Goal: Information Seeking & Learning: Get advice/opinions

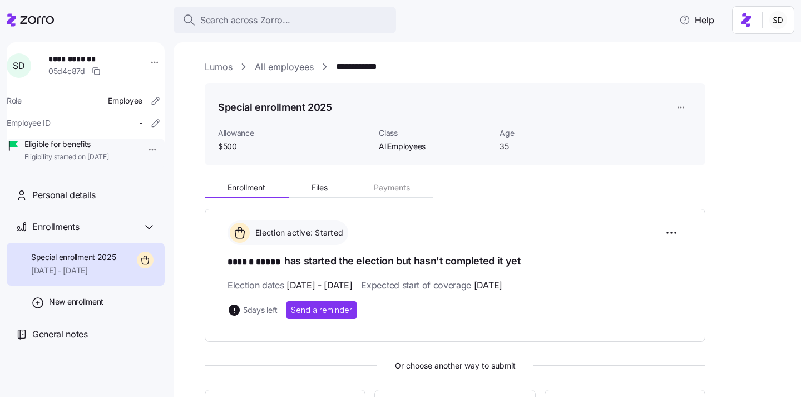
click at [214, 70] on link "Lumos" at bounding box center [219, 67] width 28 height 14
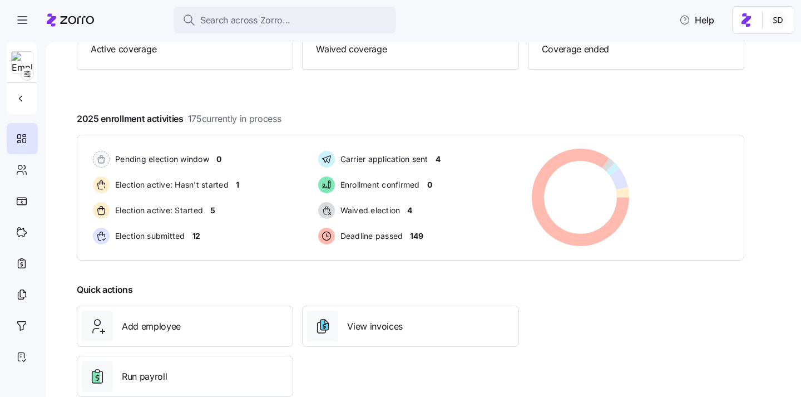
scroll to position [172, 0]
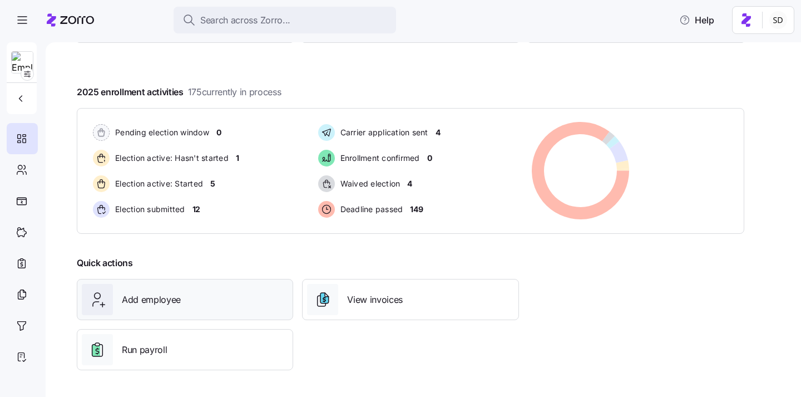
click at [215, 297] on div "Add employee" at bounding box center [185, 299] width 206 height 31
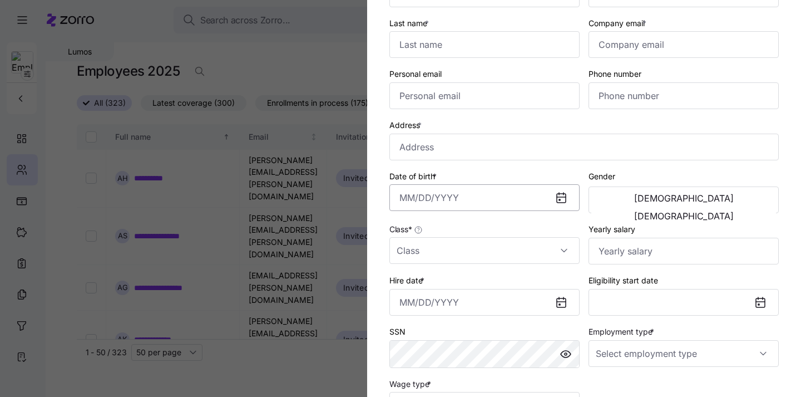
scroll to position [114, 0]
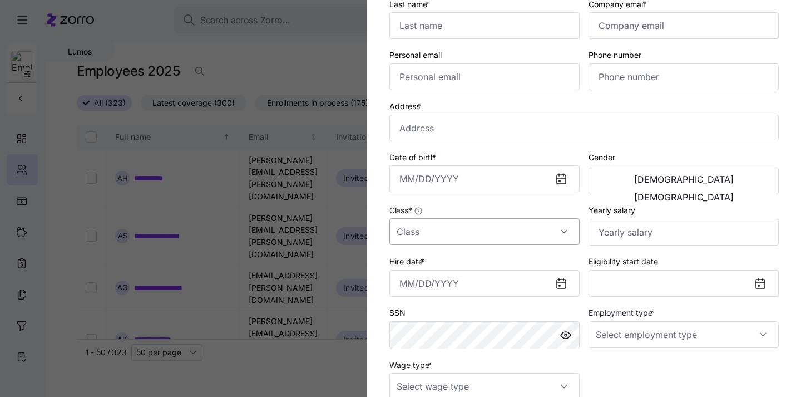
click at [477, 230] on input "Class *" at bounding box center [485, 231] width 190 height 27
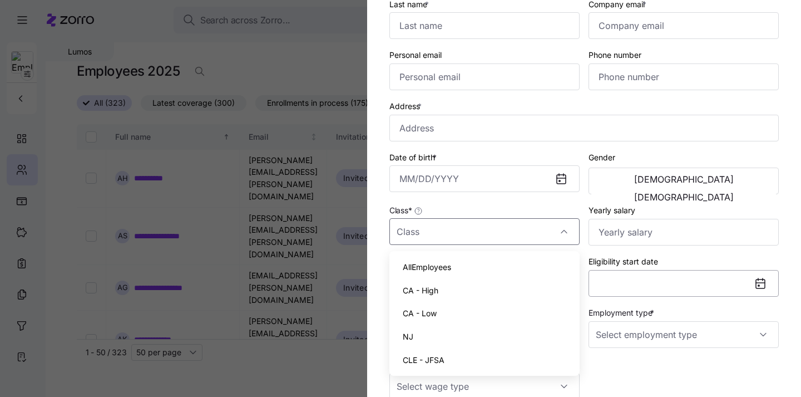
click at [627, 277] on button "Eligibility start date" at bounding box center [684, 283] width 190 height 27
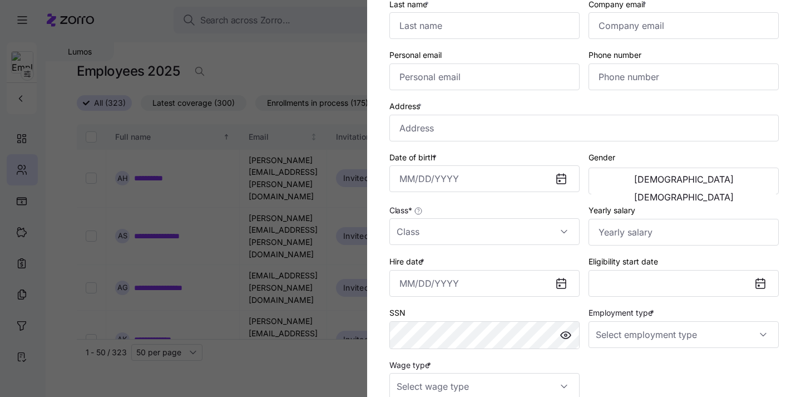
click at [544, 304] on div "SSN" at bounding box center [484, 327] width 199 height 52
click at [293, 355] on div at bounding box center [400, 198] width 801 height 397
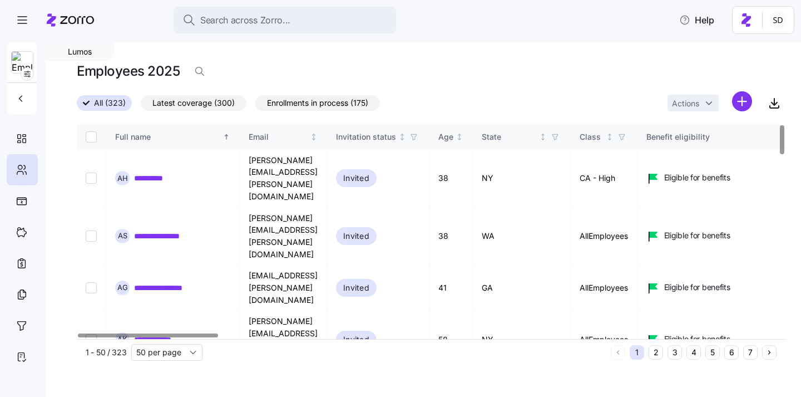
click at [733, 353] on button "6" at bounding box center [732, 352] width 14 height 14
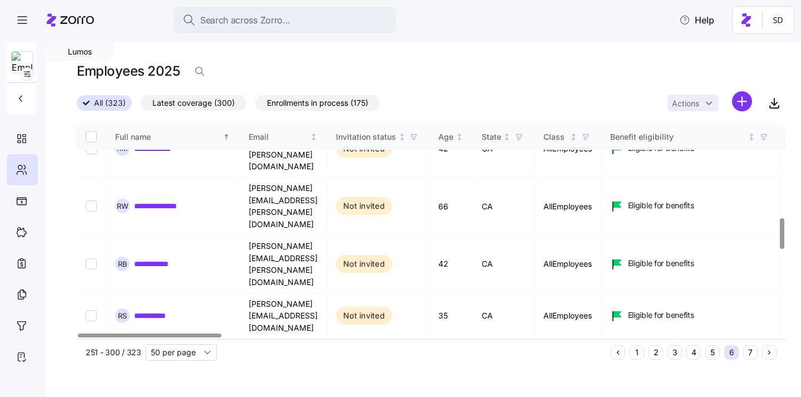
scroll to position [655, 0]
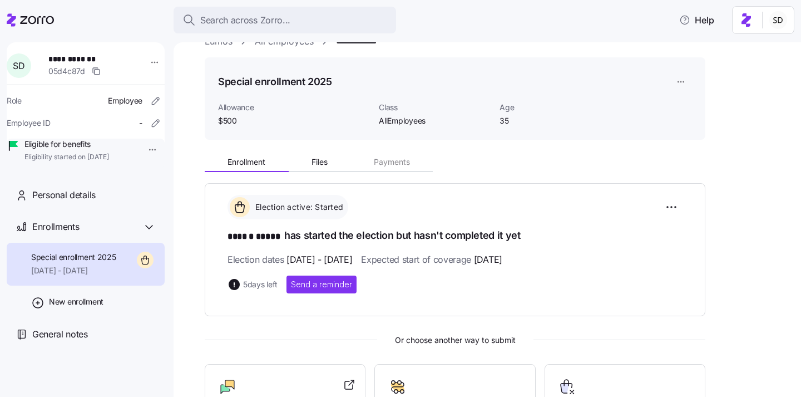
scroll to position [28, 0]
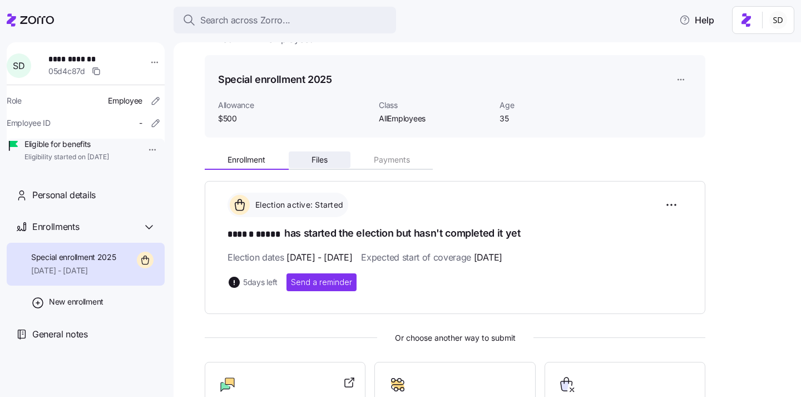
click at [322, 162] on span "Files" at bounding box center [320, 160] width 16 height 8
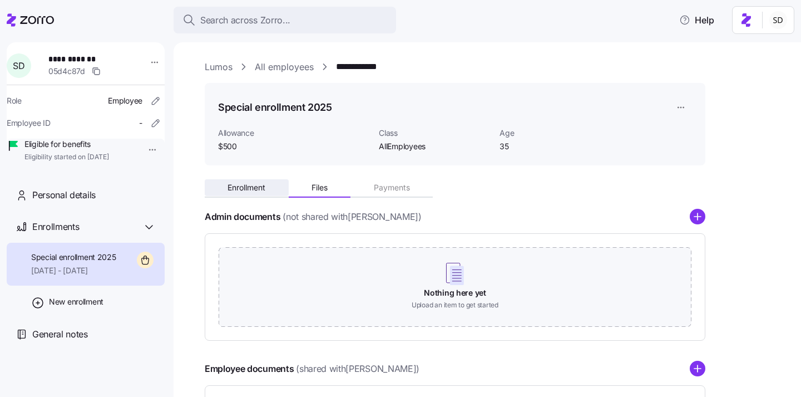
click at [245, 185] on span "Enrollment" at bounding box center [247, 188] width 38 height 8
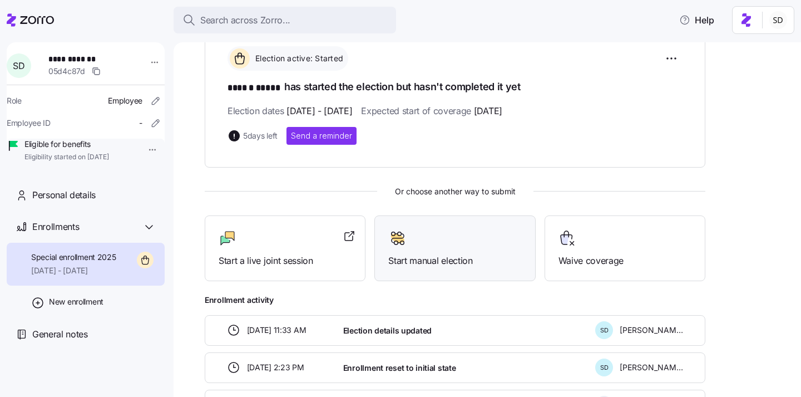
scroll to position [175, 0]
click at [307, 249] on div "Start a live joint session" at bounding box center [285, 247] width 133 height 38
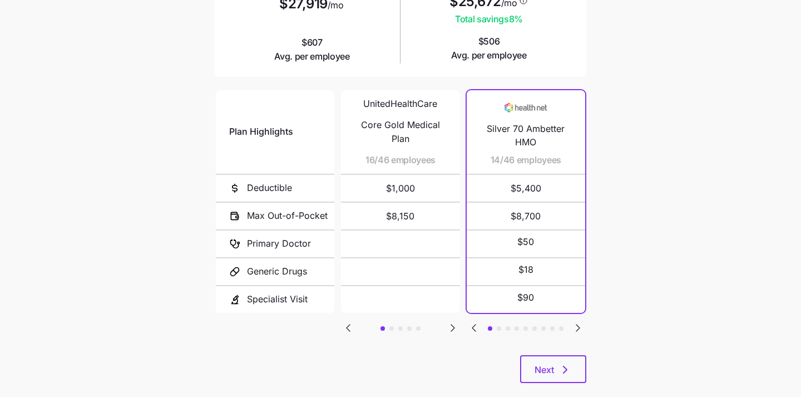
scroll to position [194, 0]
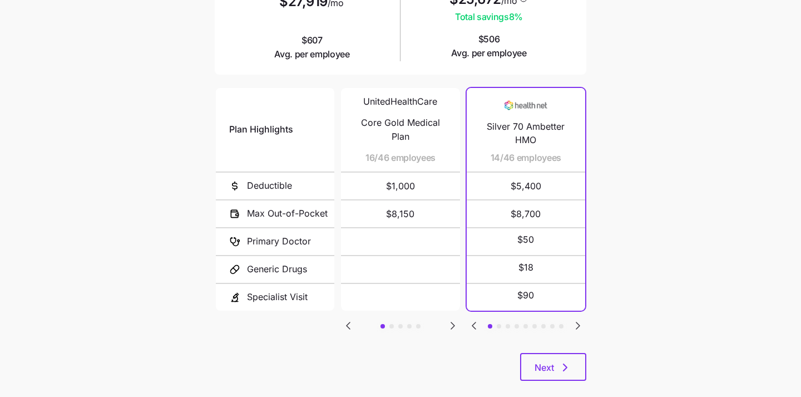
click at [450, 319] on icon "Go to next slide" at bounding box center [452, 325] width 13 height 13
click at [346, 323] on icon "Go to previous slide" at bounding box center [348, 325] width 13 height 13
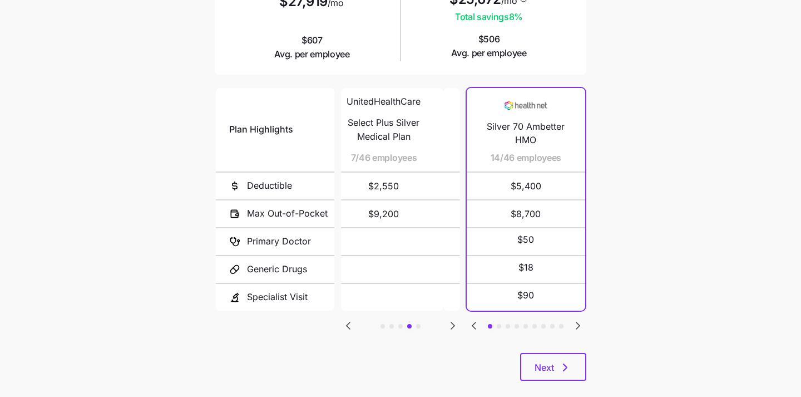
click at [346, 323] on icon "Go to previous slide" at bounding box center [348, 325] width 13 height 13
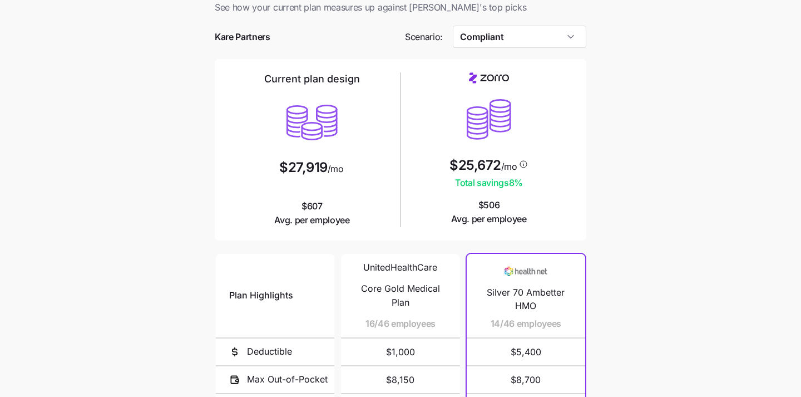
scroll to position [24, 0]
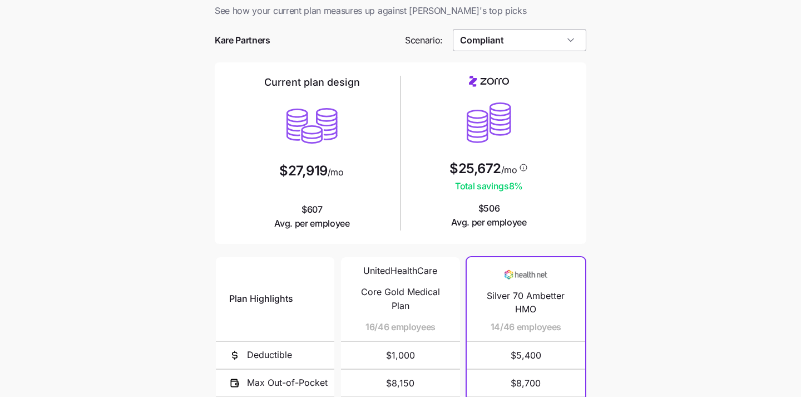
click at [544, 36] on input "Compliant" at bounding box center [520, 40] width 134 height 22
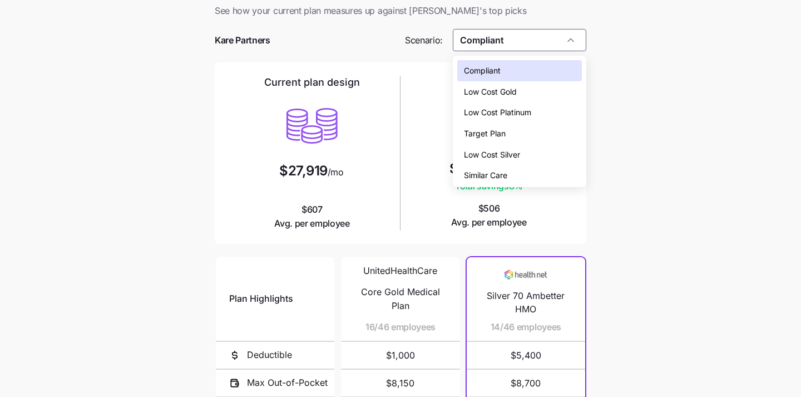
click at [617, 240] on main "Current plan vs. Zorro’s ICHRA recommendation See how your current plan measure…" at bounding box center [400, 280] width 801 height 608
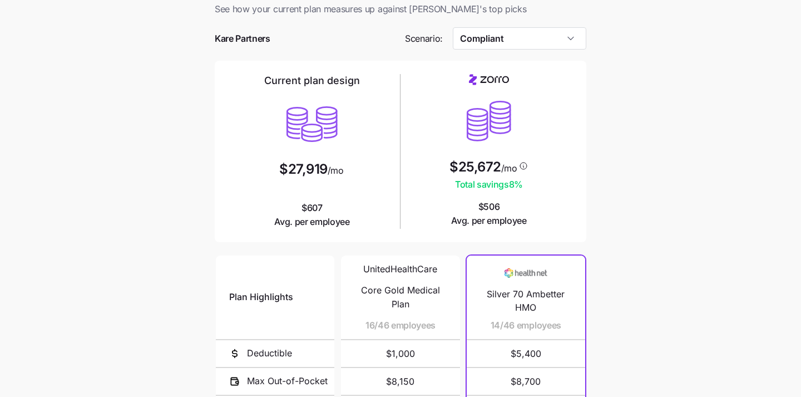
scroll to position [0, 0]
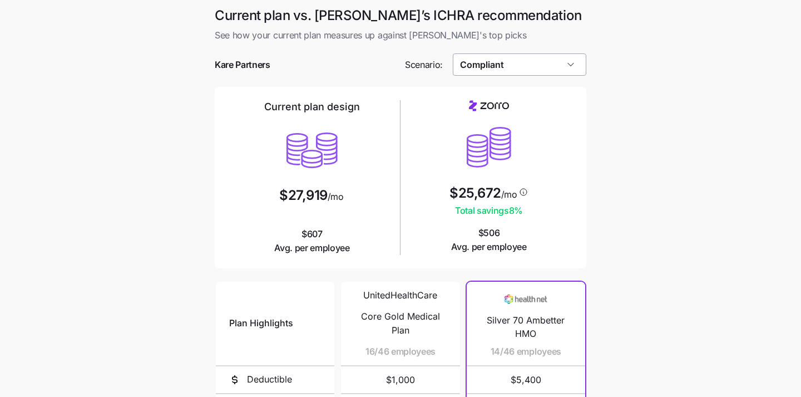
click at [531, 61] on input "Compliant" at bounding box center [520, 64] width 134 height 22
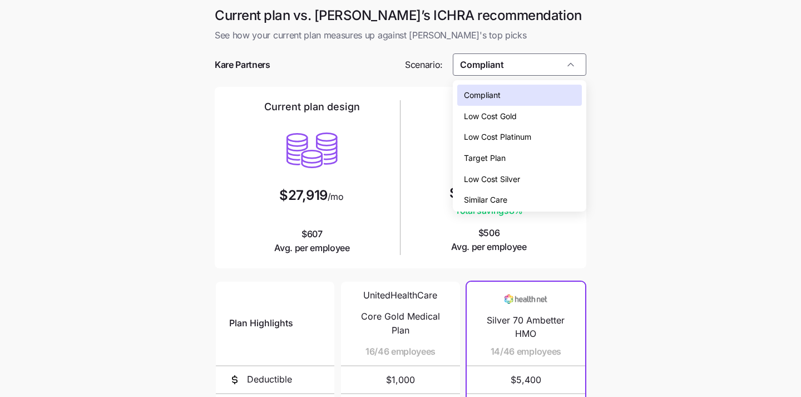
click at [560, 96] on div "Compliant" at bounding box center [519, 95] width 125 height 21
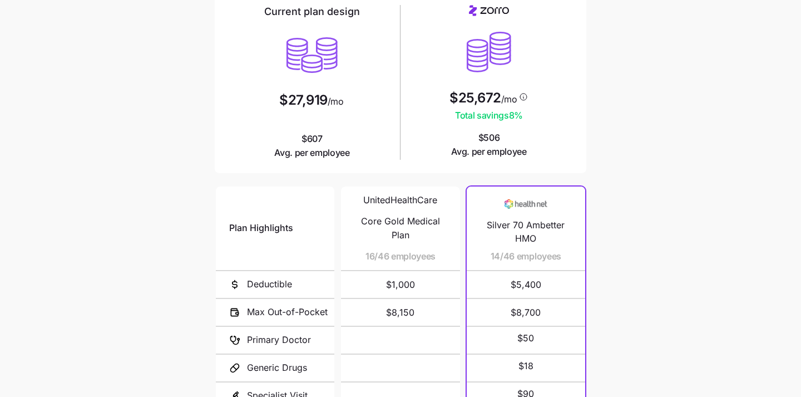
scroll to position [210, 0]
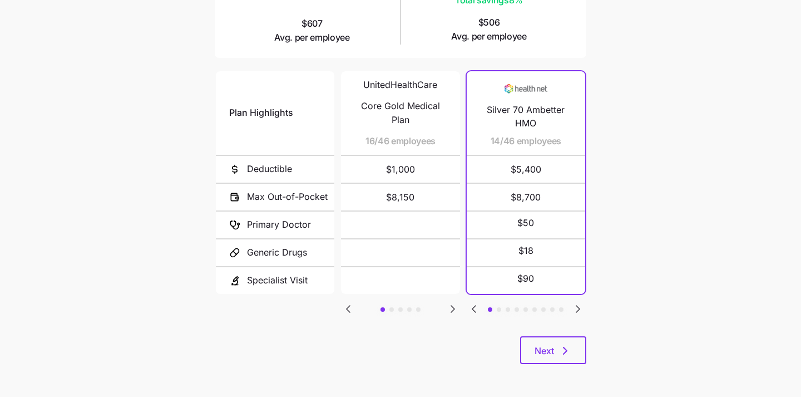
click at [580, 309] on icon "Go to next slide" at bounding box center [578, 308] width 13 height 13
click at [472, 306] on icon "Go to previous slide" at bounding box center [473, 309] width 3 height 7
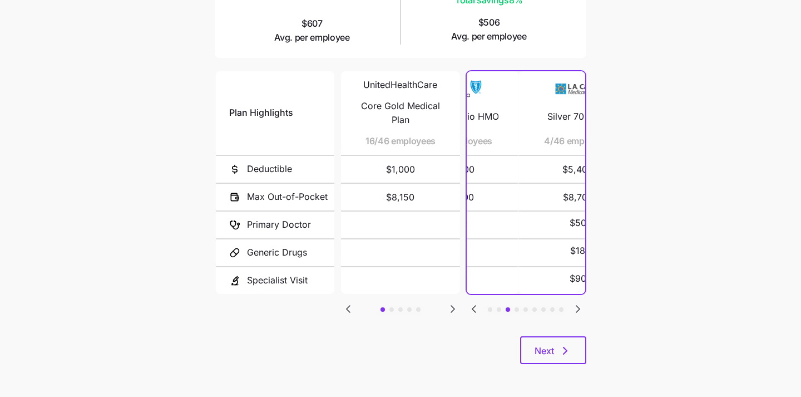
click at [472, 306] on icon "Go to previous slide" at bounding box center [473, 309] width 3 height 7
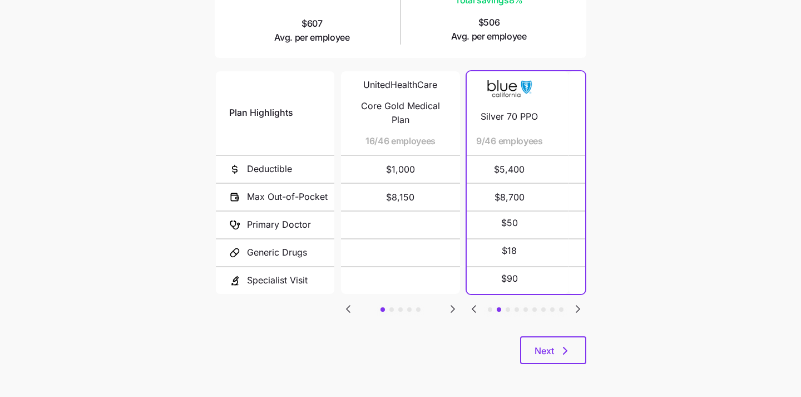
click at [472, 306] on icon "Go to previous slide" at bounding box center [473, 309] width 3 height 7
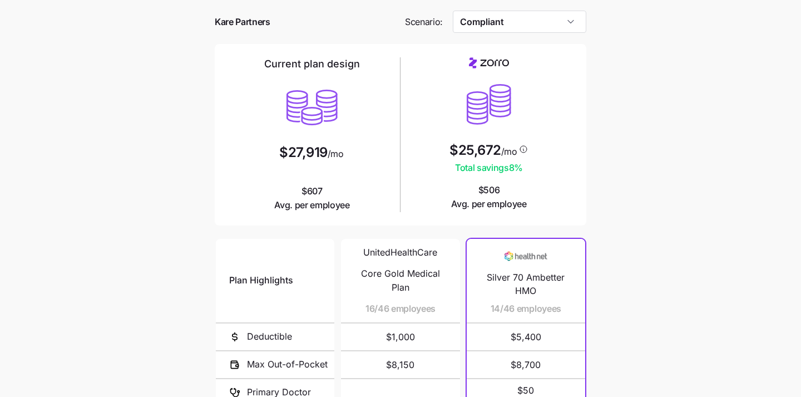
scroll to position [0, 0]
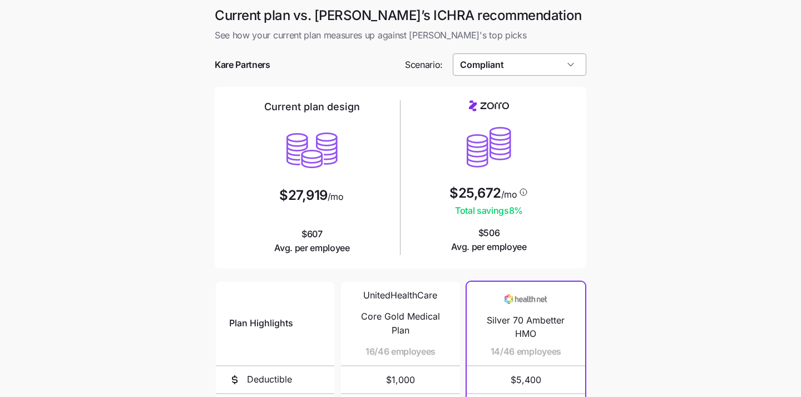
click at [525, 62] on input "Compliant" at bounding box center [520, 64] width 134 height 22
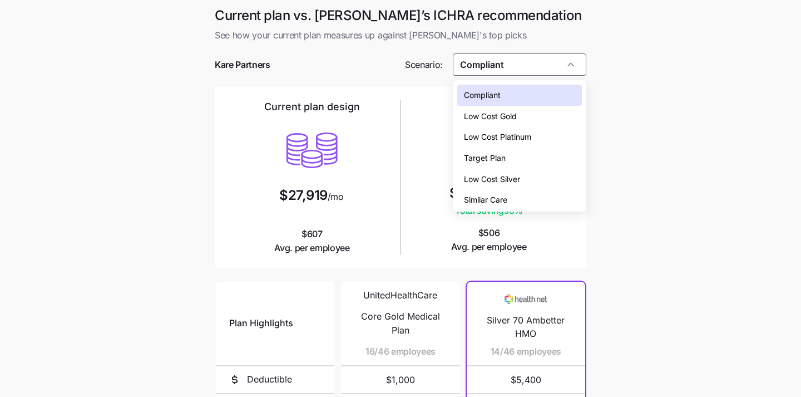
click at [537, 175] on div "Low Cost Silver" at bounding box center [519, 179] width 125 height 21
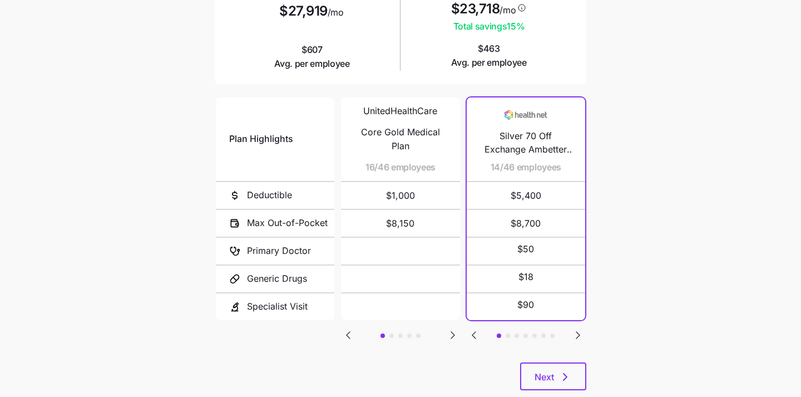
scroll to position [186, 0]
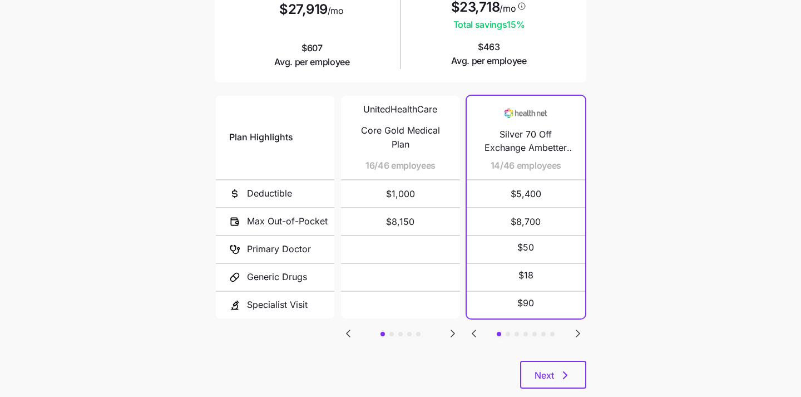
click at [579, 331] on icon "Go to next slide" at bounding box center [578, 333] width 3 height 7
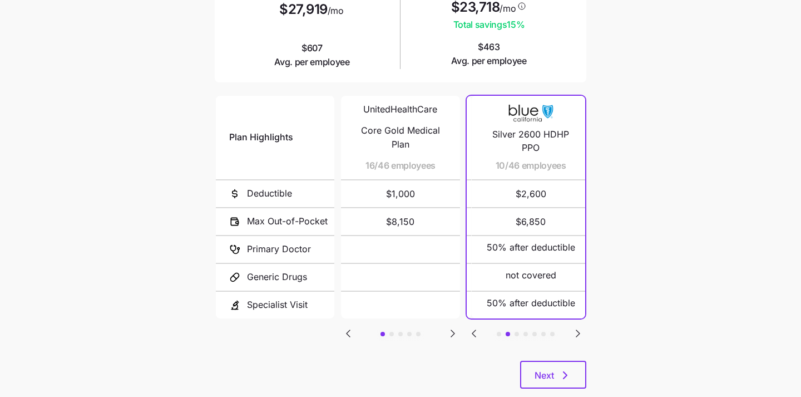
click at [579, 331] on icon "Go to next slide" at bounding box center [578, 333] width 3 height 7
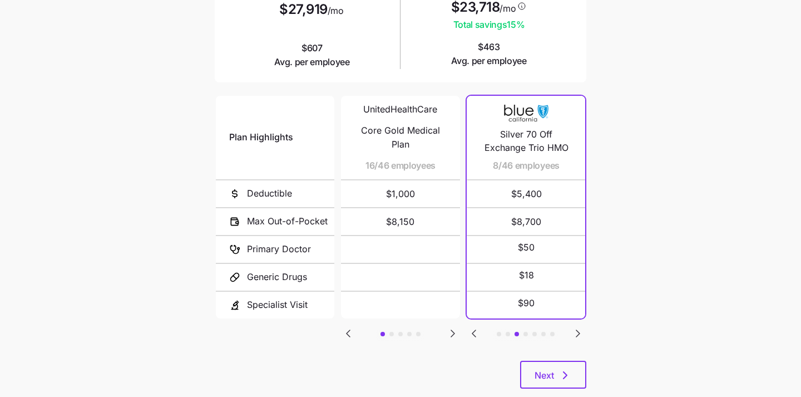
click at [579, 331] on icon "Go to next slide" at bounding box center [578, 333] width 3 height 7
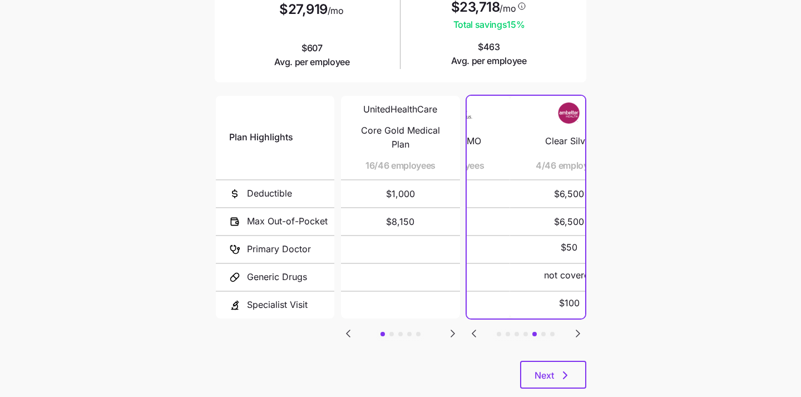
scroll to position [0, 0]
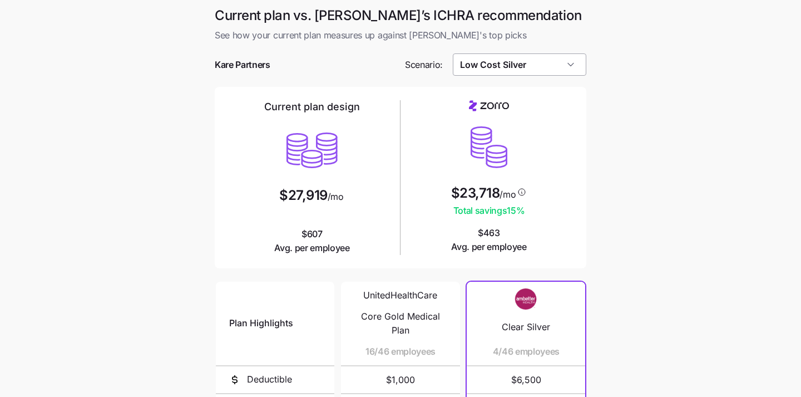
click at [524, 64] on input "Low Cost Silver" at bounding box center [520, 64] width 134 height 22
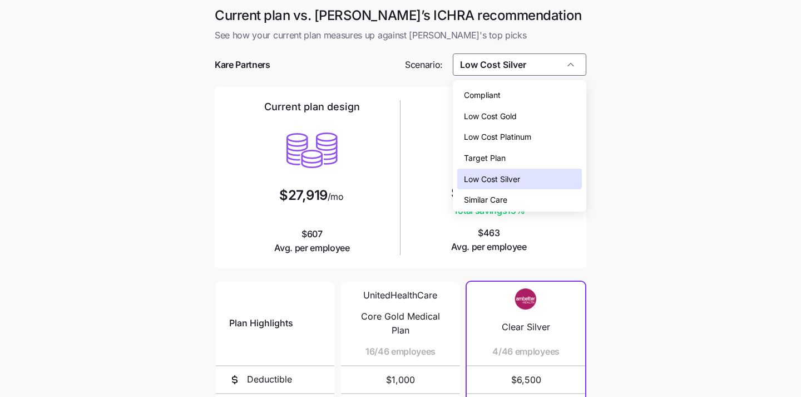
click at [518, 110] on div "Low Cost Gold" at bounding box center [519, 116] width 125 height 21
type input "Low Cost Gold"
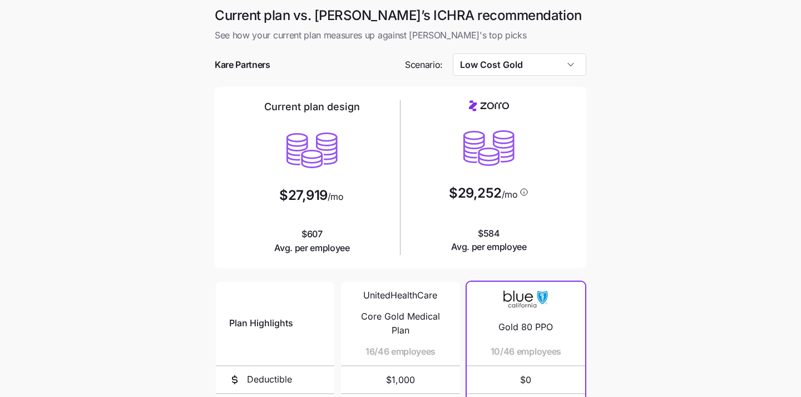
scroll to position [131, 0]
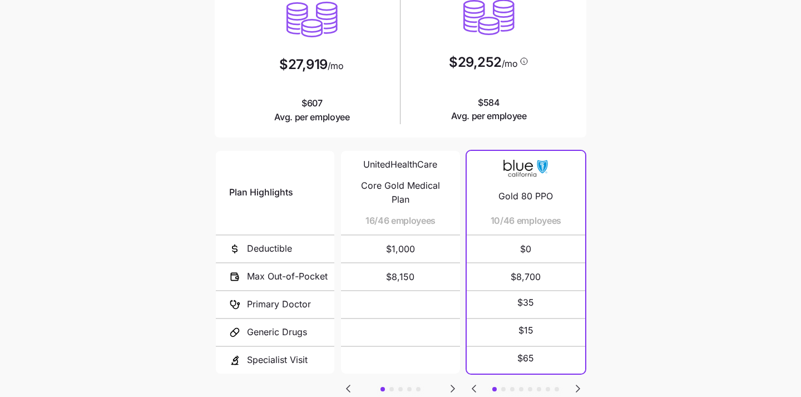
click at [576, 387] on icon "Go to next slide" at bounding box center [578, 388] width 13 height 13
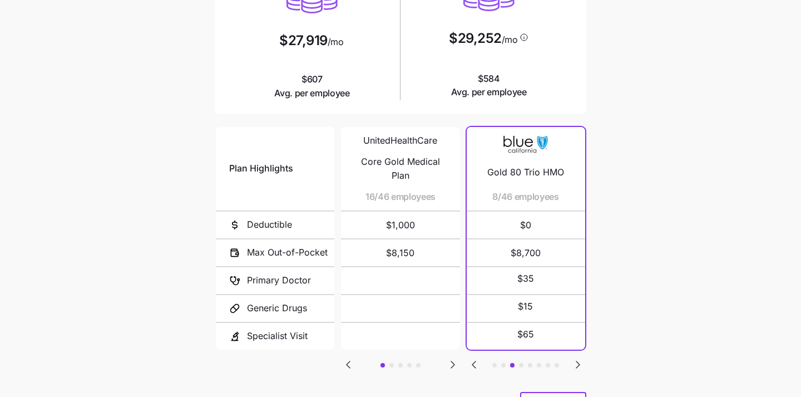
scroll to position [200, 0]
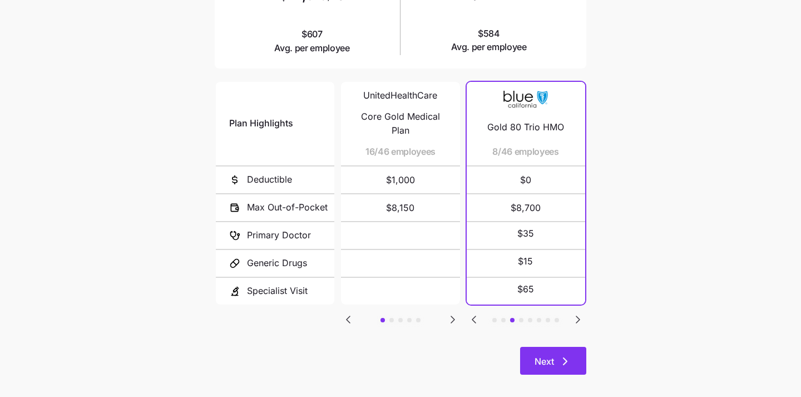
click at [549, 352] on button "Next" at bounding box center [553, 361] width 66 height 28
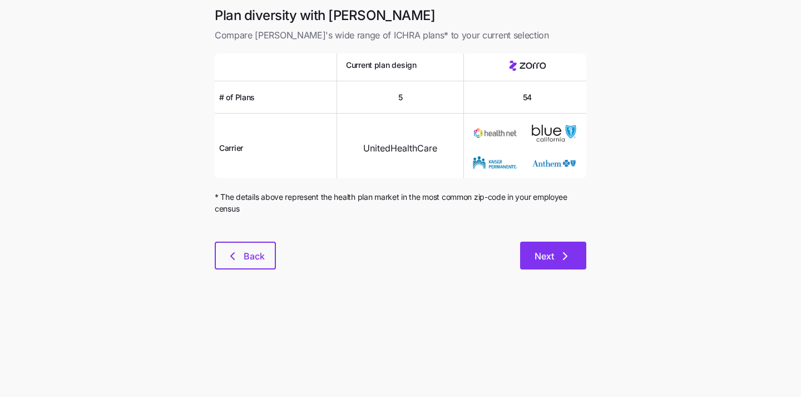
click at [541, 256] on span "Next" at bounding box center [544, 255] width 19 height 13
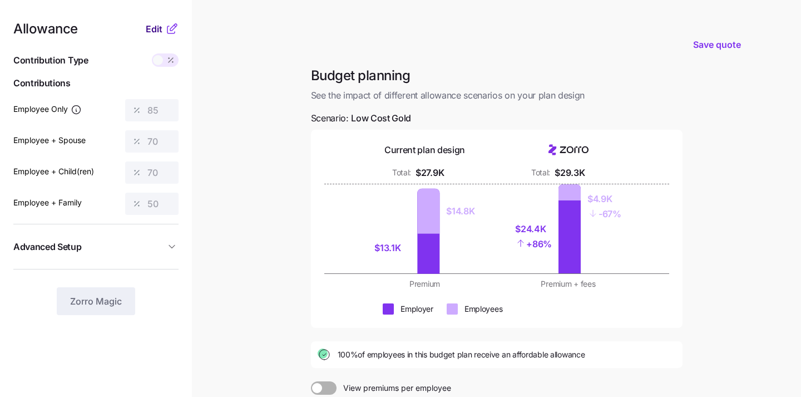
click at [154, 28] on span "Edit" at bounding box center [154, 28] width 17 height 13
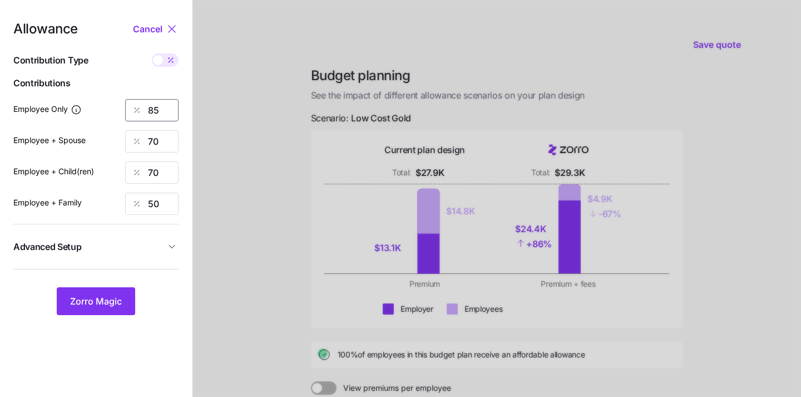
click at [160, 111] on input "85" at bounding box center [151, 110] width 53 height 22
type input "8"
type input "50"
click at [162, 138] on input "70" at bounding box center [151, 141] width 53 height 22
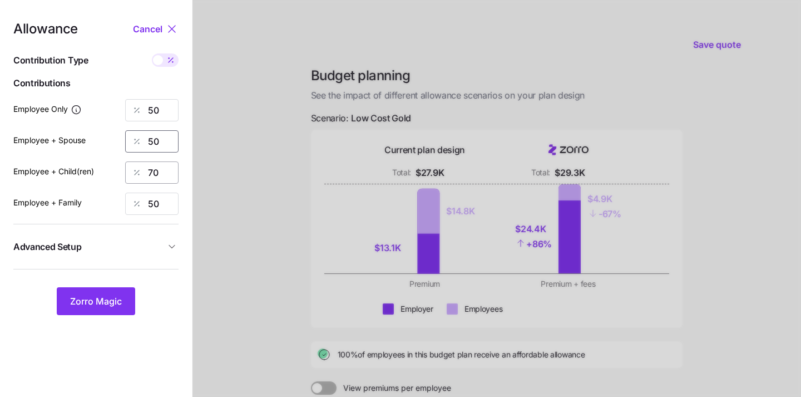
type input "50"
click at [150, 172] on input "70" at bounding box center [151, 172] width 53 height 22
type input "50"
click at [158, 203] on input "50" at bounding box center [151, 204] width 53 height 22
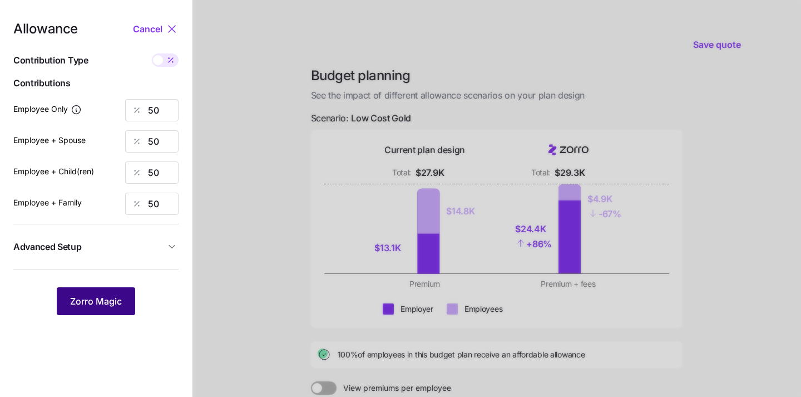
click at [95, 301] on span "Zorro Magic" at bounding box center [96, 300] width 52 height 13
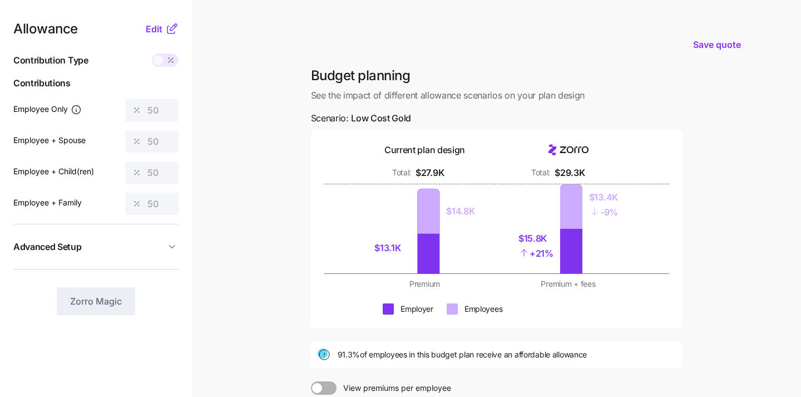
scroll to position [53, 0]
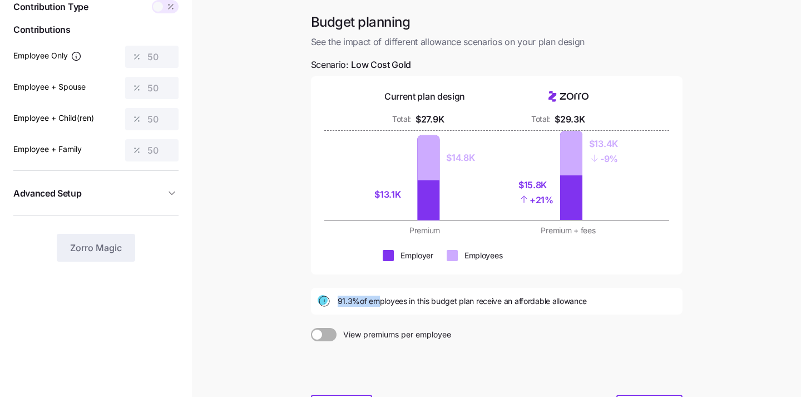
drag, startPoint x: 337, startPoint y: 302, endPoint x: 376, endPoint y: 302, distance: 38.4
click at [376, 302] on span "91.3% of employees in this budget plan receive an affordable allowance" at bounding box center [463, 301] width 250 height 11
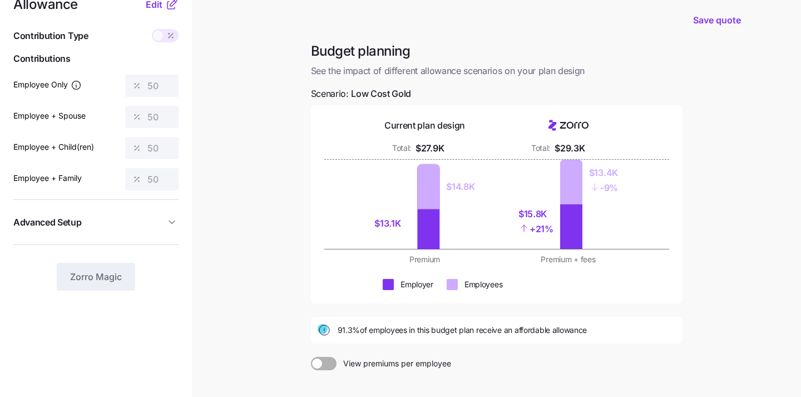
scroll to position [23, 0]
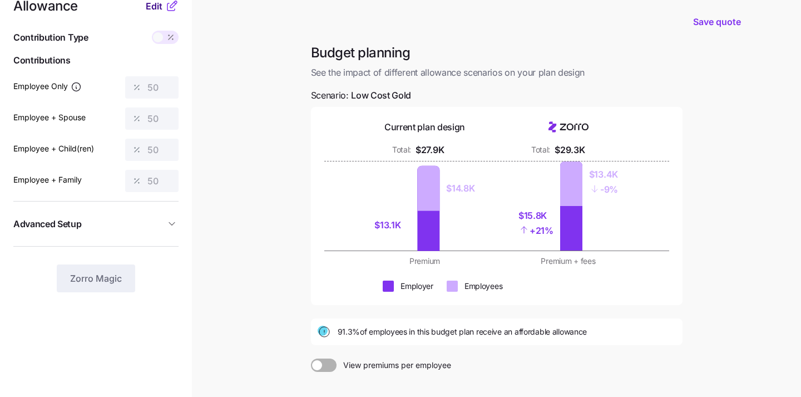
click at [154, 10] on span "Edit" at bounding box center [154, 5] width 17 height 13
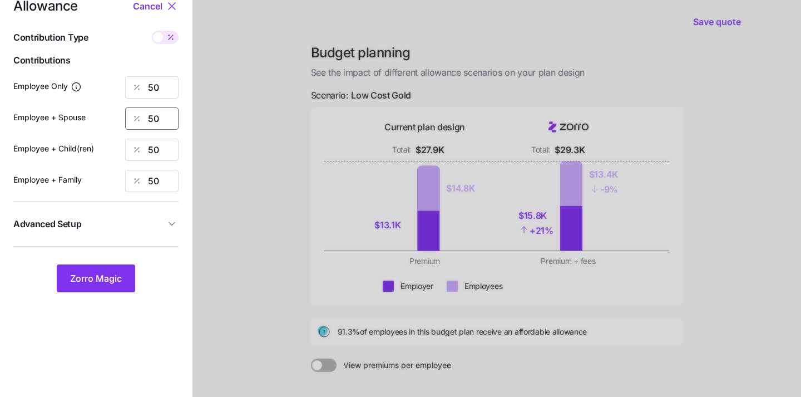
click at [164, 120] on input "50" at bounding box center [151, 118] width 53 height 22
type input "5"
type input "0"
click at [154, 152] on input "50" at bounding box center [151, 150] width 53 height 22
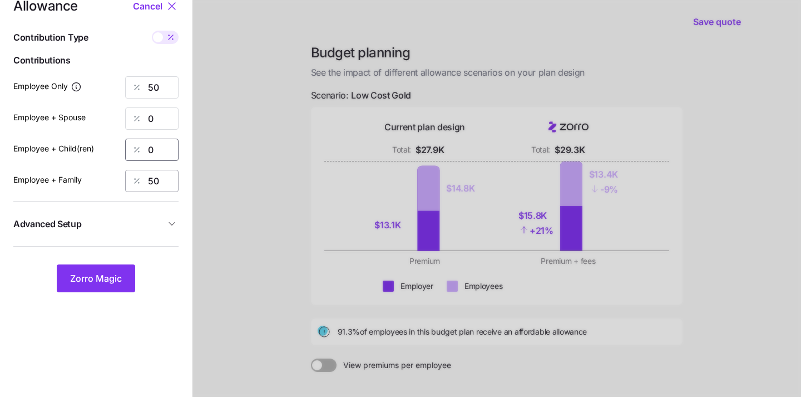
type input "0"
click at [157, 175] on input "50" at bounding box center [151, 181] width 53 height 22
type input "0"
click at [96, 281] on span "Zorro Magic" at bounding box center [96, 278] width 52 height 13
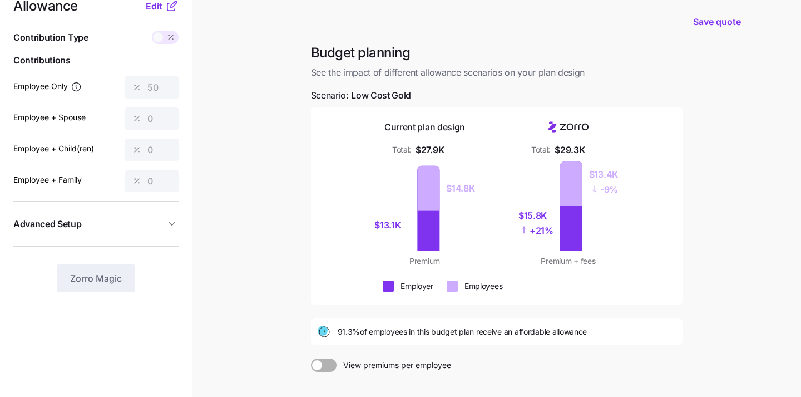
scroll to position [34, 0]
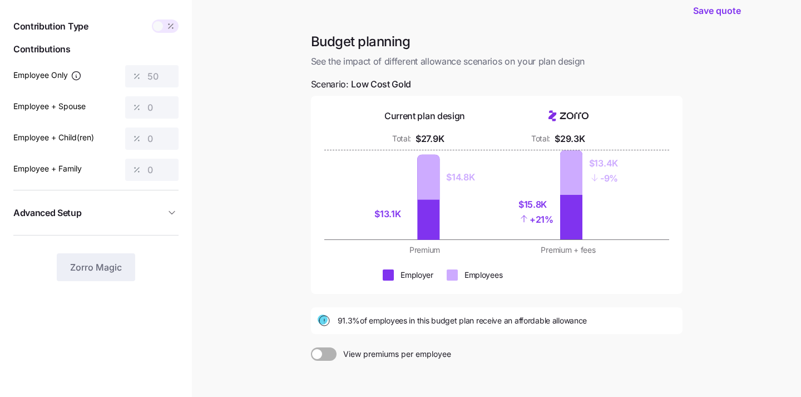
click at [160, 27] on span at bounding box center [158, 26] width 10 height 10
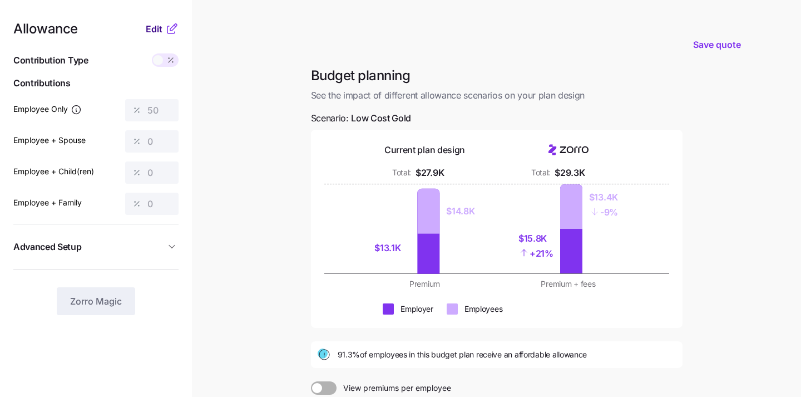
click at [150, 32] on span "Edit" at bounding box center [154, 28] width 17 height 13
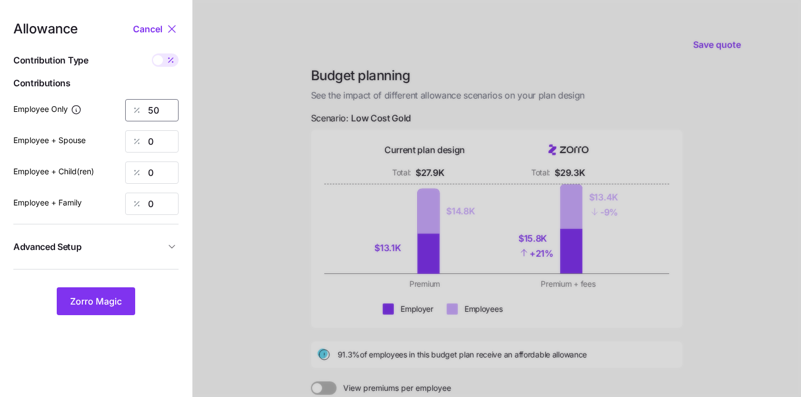
click at [161, 107] on input "50" at bounding box center [151, 110] width 53 height 22
type input "5"
type input "30"
click at [90, 313] on button "Zorro Magic" at bounding box center [96, 301] width 78 height 28
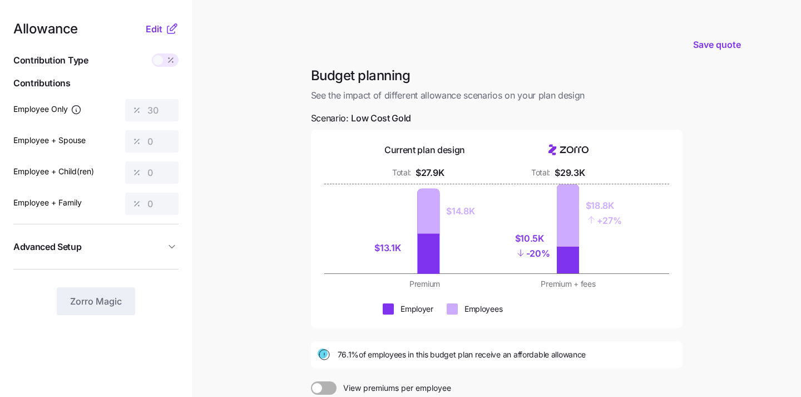
scroll to position [150, 0]
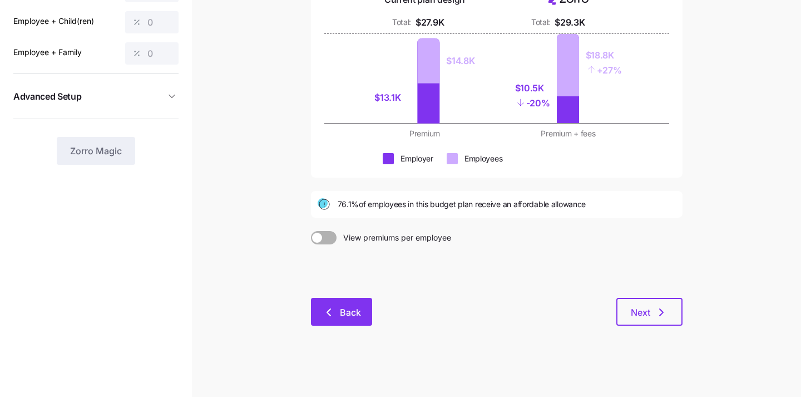
click at [340, 313] on span "Back" at bounding box center [350, 312] width 21 height 13
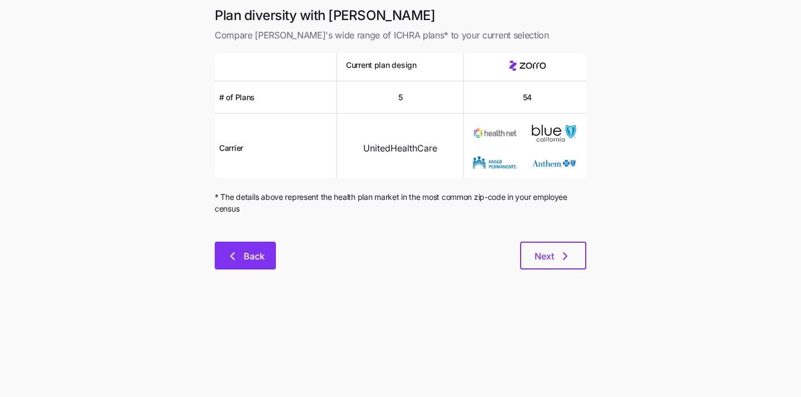
click at [249, 260] on span "Back" at bounding box center [254, 255] width 21 height 13
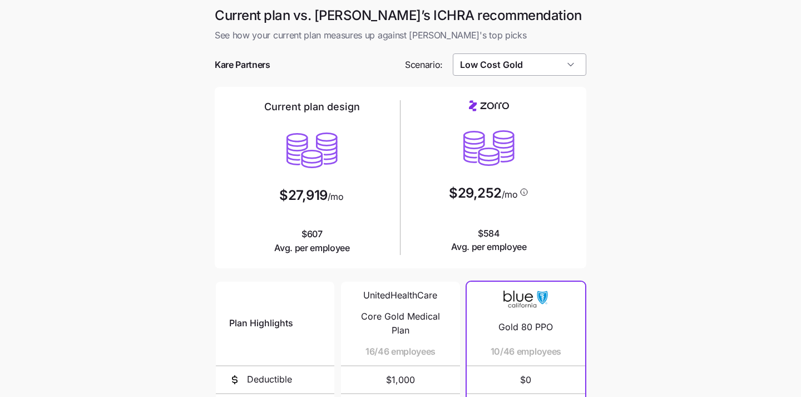
click at [503, 70] on input "Low Cost Gold" at bounding box center [520, 64] width 134 height 22
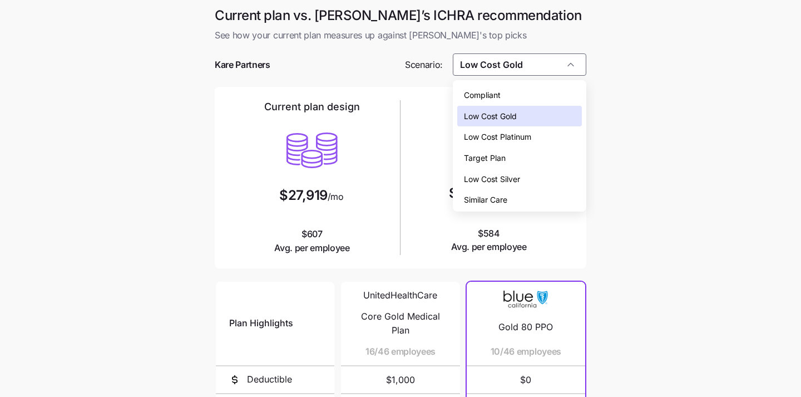
click at [508, 178] on span "Low Cost Silver" at bounding box center [492, 179] width 56 height 12
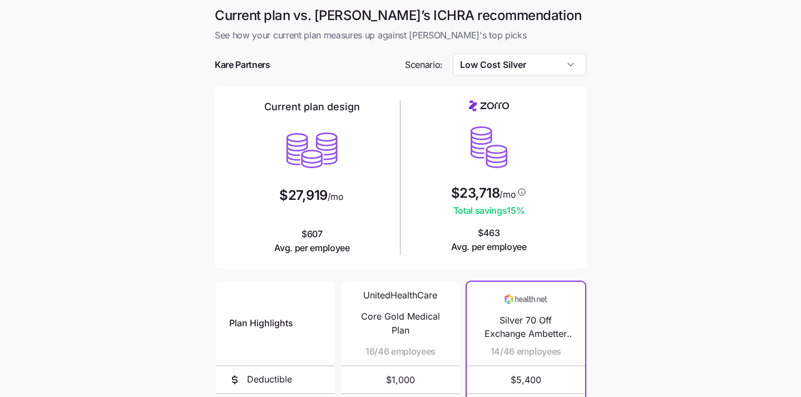
type input "Low Cost Silver"
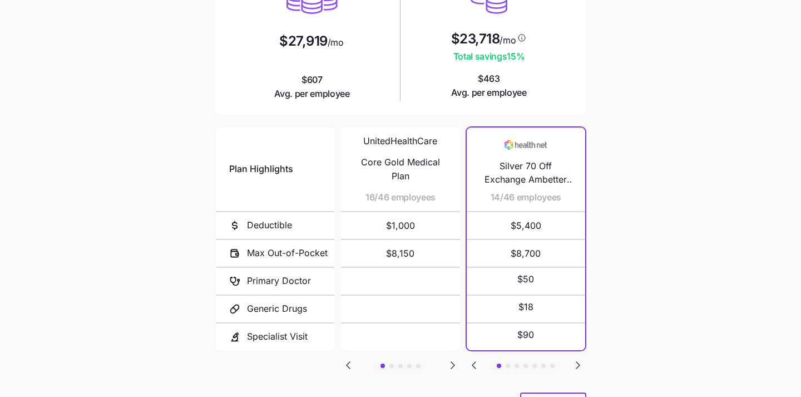
scroll to position [166, 0]
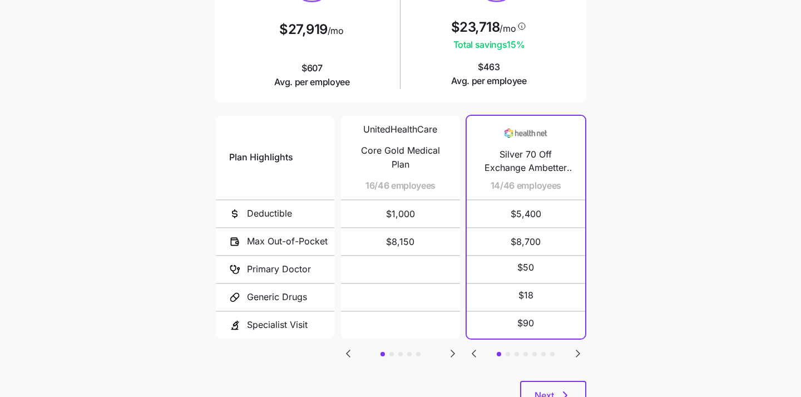
click at [581, 347] on icon "Go to next slide" at bounding box center [578, 353] width 13 height 13
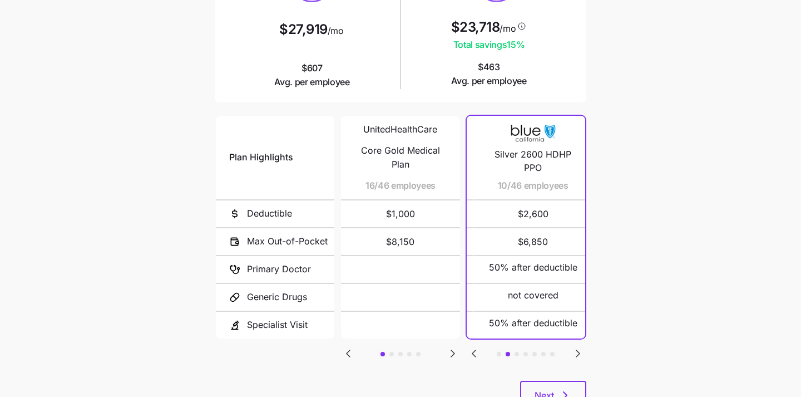
click at [581, 347] on icon "Go to next slide" at bounding box center [578, 353] width 13 height 13
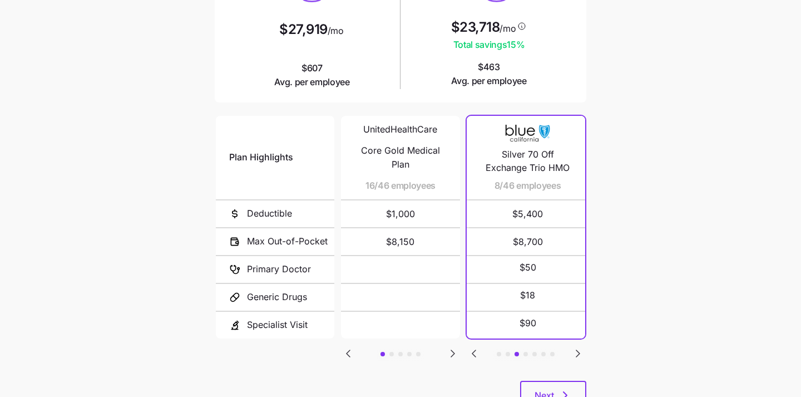
click at [581, 347] on icon "Go to next slide" at bounding box center [578, 353] width 13 height 13
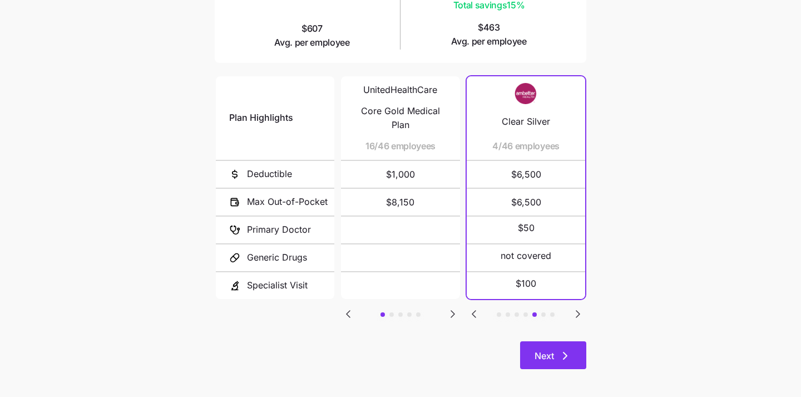
click at [560, 356] on icon "button" at bounding box center [565, 355] width 13 height 13
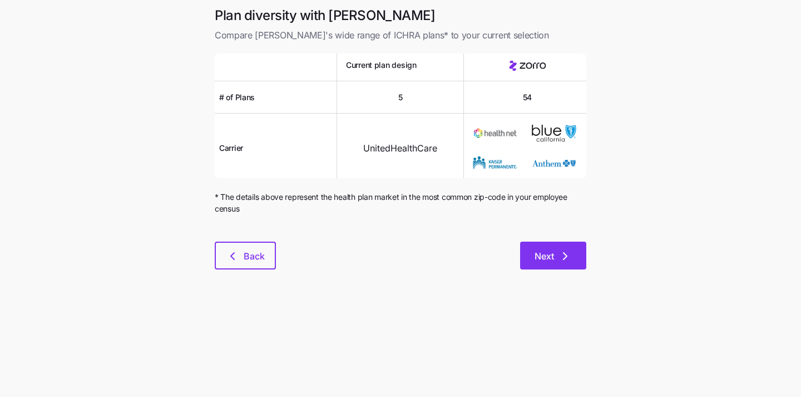
click at [547, 253] on span "Next" at bounding box center [544, 255] width 19 height 13
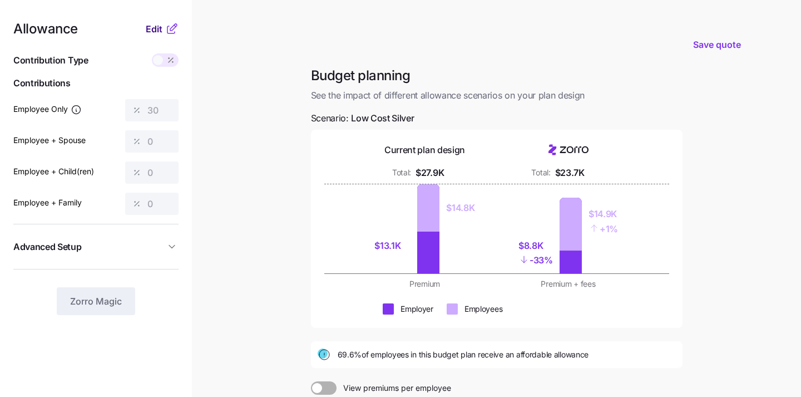
click at [151, 33] on span "Edit" at bounding box center [154, 28] width 17 height 13
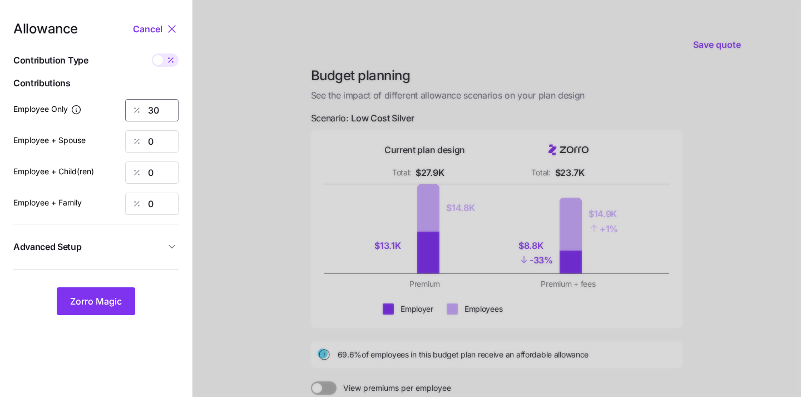
click at [164, 110] on input "30" at bounding box center [151, 110] width 53 height 22
type input "3"
click at [117, 294] on button "Zorro Magic" at bounding box center [96, 301] width 78 height 28
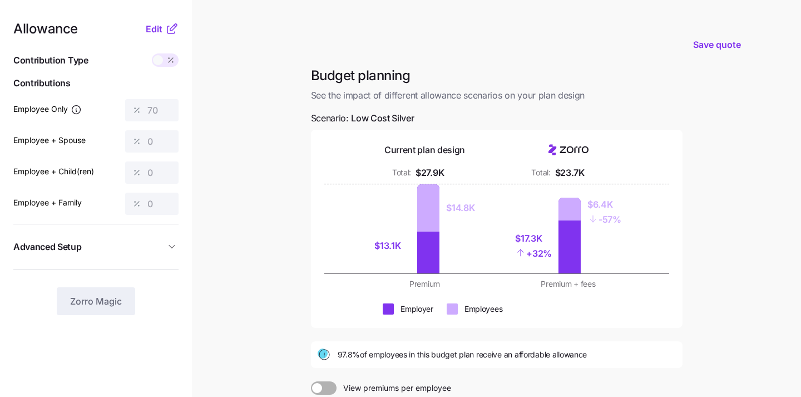
click at [157, 36] on div "Allowance Edit Contribution Type Use classes Contributions Employee Only 70 Emp…" at bounding box center [95, 168] width 165 height 293
click at [154, 27] on span "Edit" at bounding box center [154, 28] width 17 height 13
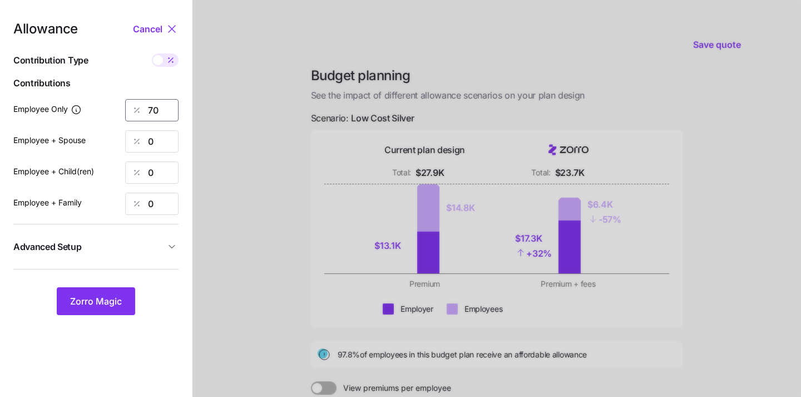
click at [163, 117] on input "70" at bounding box center [151, 110] width 53 height 22
type input "7"
type input "50"
click at [100, 302] on span "Zorro Magic" at bounding box center [96, 300] width 52 height 13
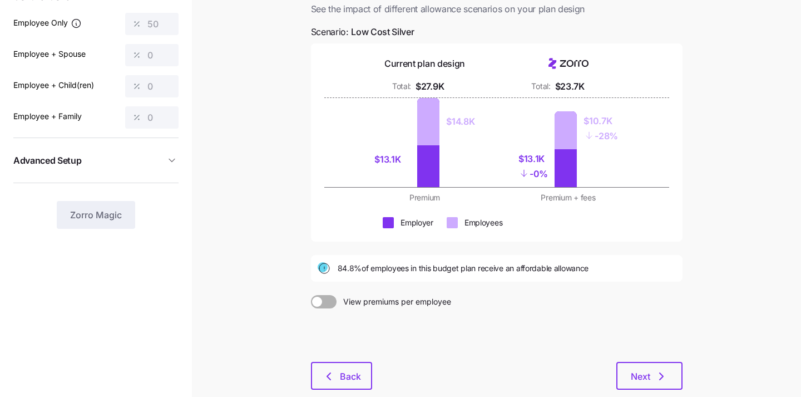
scroll to position [95, 0]
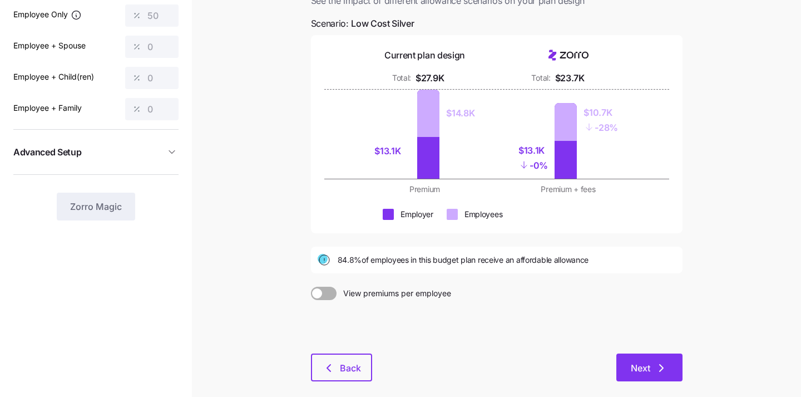
click at [628, 363] on button "Next" at bounding box center [650, 367] width 66 height 28
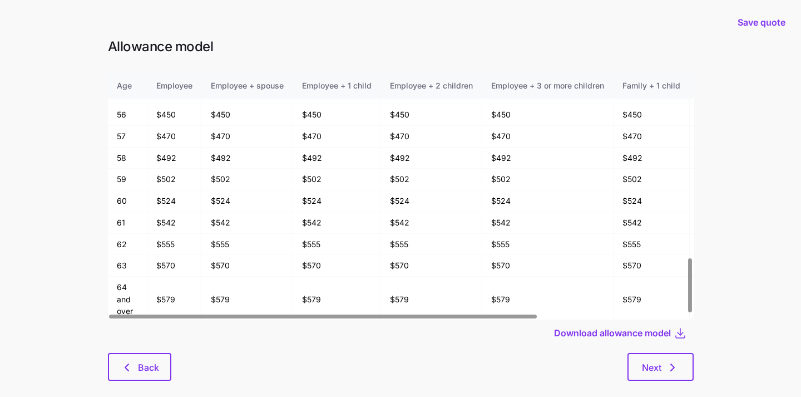
scroll to position [839, 0]
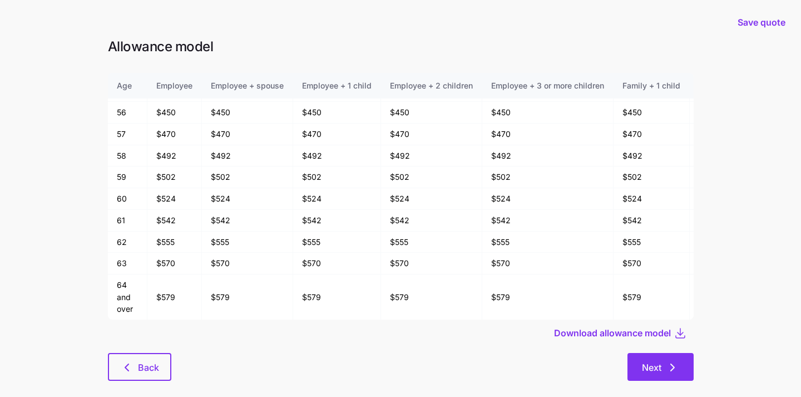
click at [656, 365] on span "Next" at bounding box center [651, 367] width 19 height 13
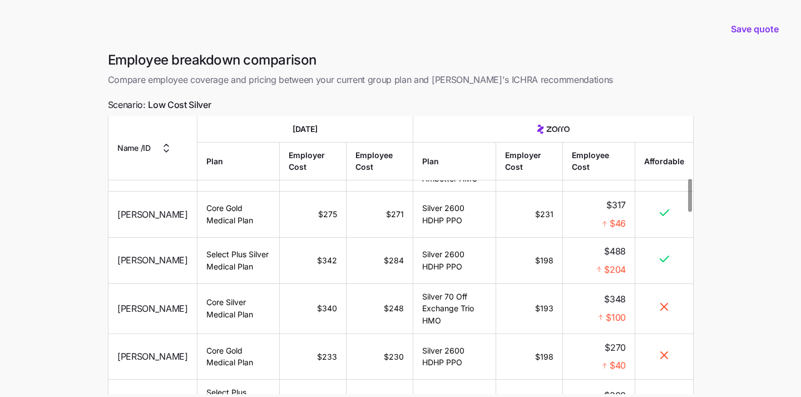
scroll to position [525, 0]
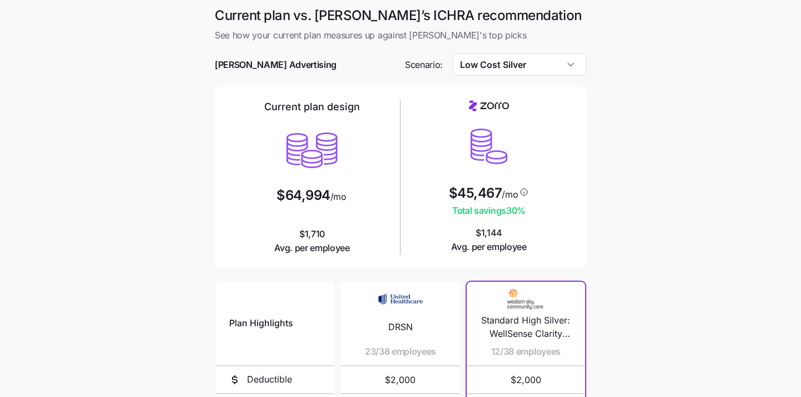
scroll to position [1, 0]
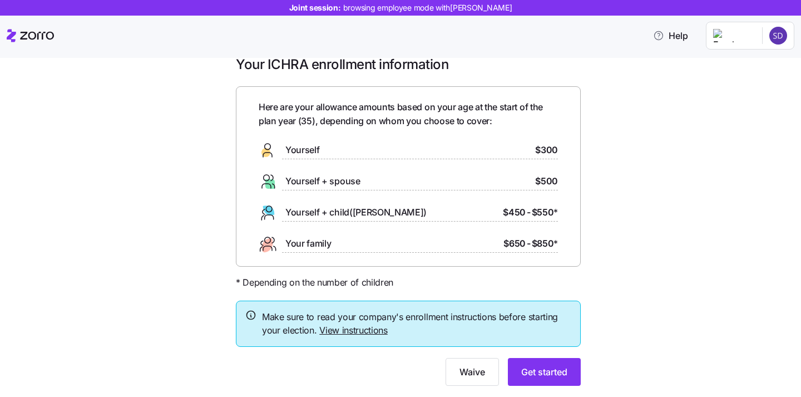
scroll to position [21, 0]
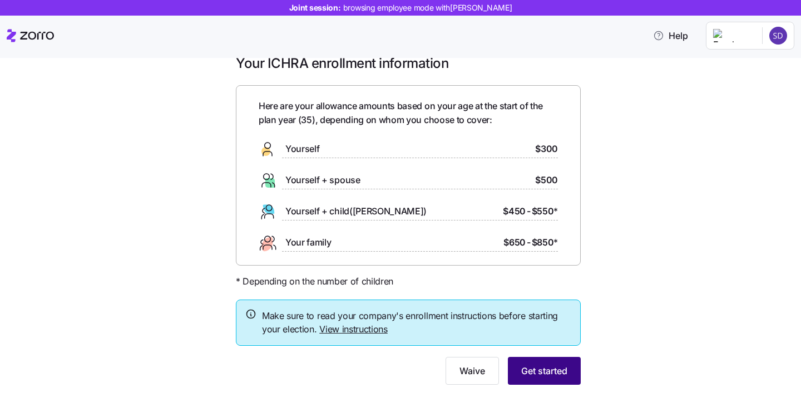
click at [536, 374] on span "Get started" at bounding box center [544, 370] width 46 height 13
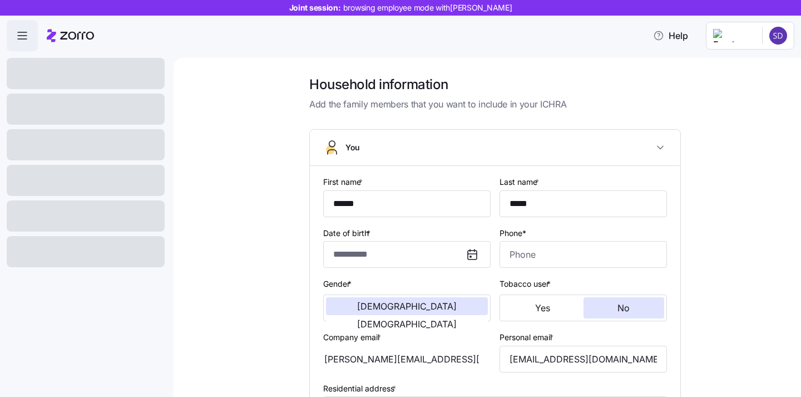
type input "**********"
type input "[PHONE_NUMBER]"
type input "[DEMOGRAPHIC_DATA] citizen"
type input "Married"
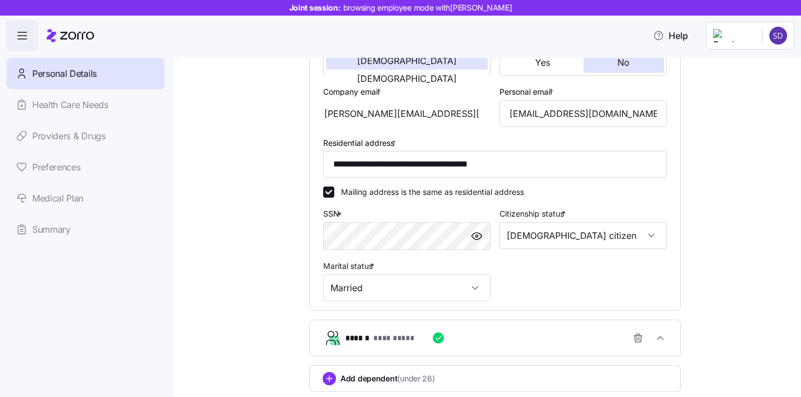
scroll to position [319, 0]
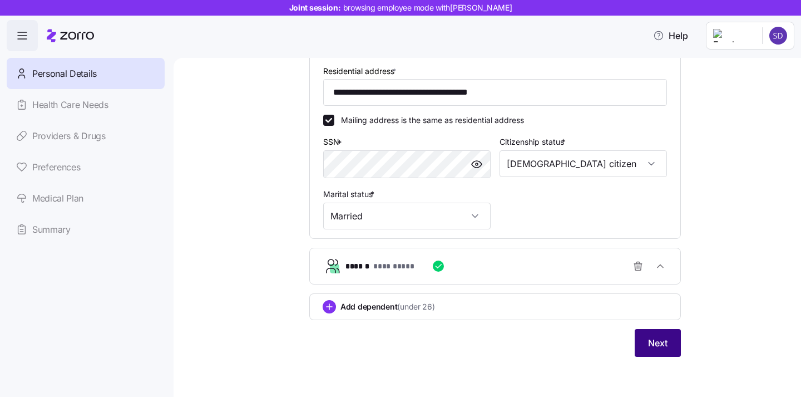
click at [651, 341] on span "Next" at bounding box center [657, 342] width 19 height 13
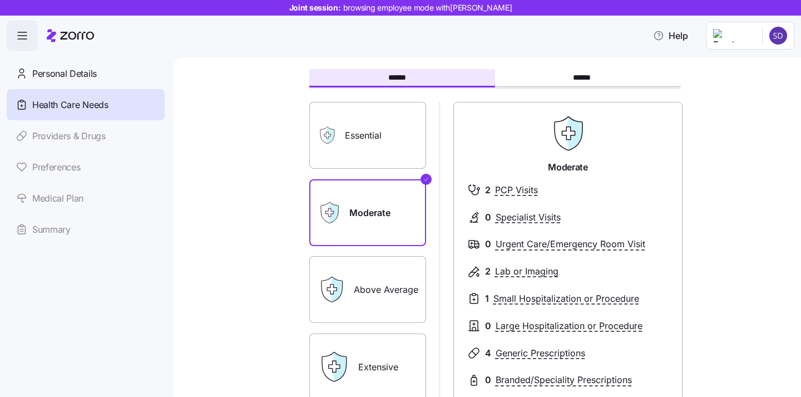
scroll to position [13, 0]
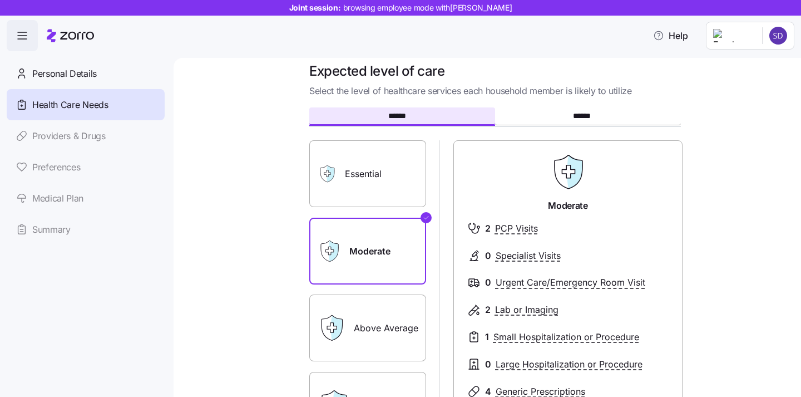
click at [377, 170] on label "Essential" at bounding box center [367, 173] width 117 height 67
click at [0, 0] on input "Essential" at bounding box center [0, 0] width 0 height 0
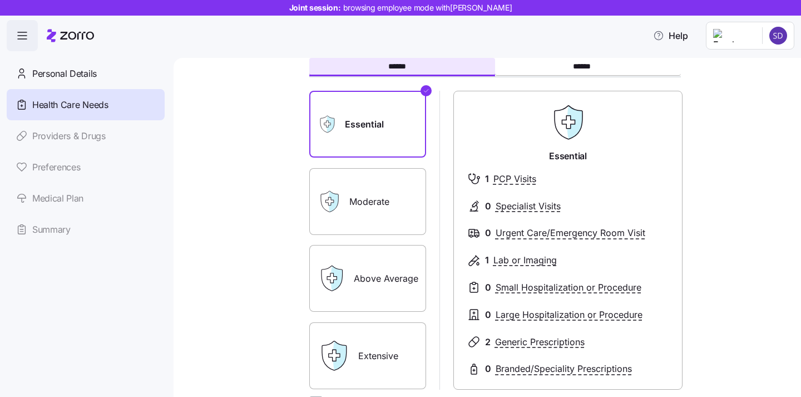
scroll to position [63, 0]
click at [385, 339] on label "Extensive" at bounding box center [367, 355] width 117 height 67
click at [0, 0] on input "Extensive" at bounding box center [0, 0] width 0 height 0
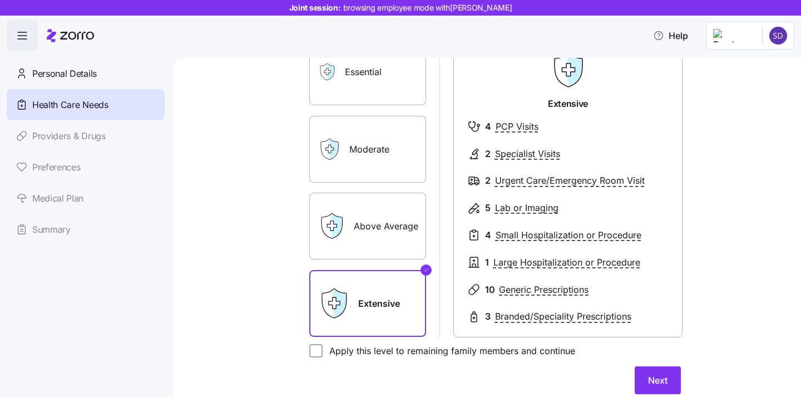
scroll to position [116, 0]
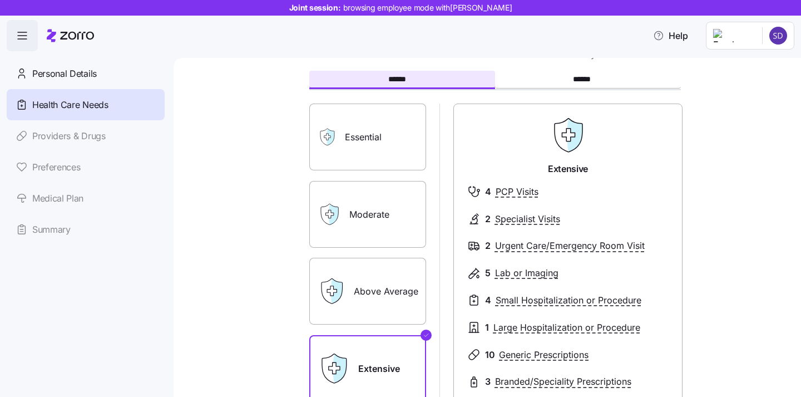
click at [360, 213] on label "Moderate" at bounding box center [367, 214] width 117 height 67
click at [0, 0] on input "Moderate" at bounding box center [0, 0] width 0 height 0
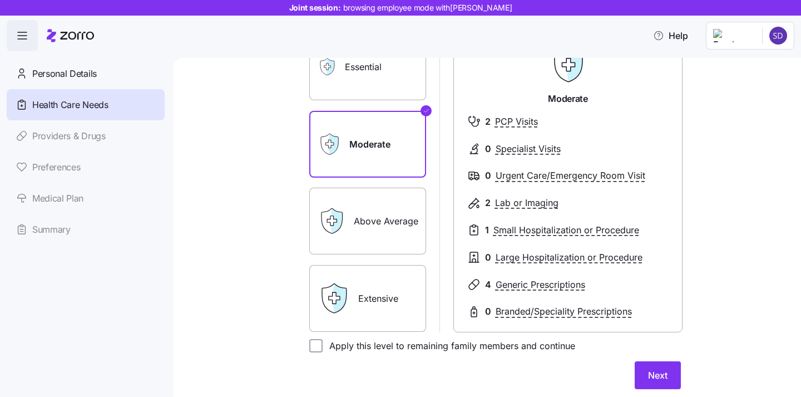
scroll to position [134, 0]
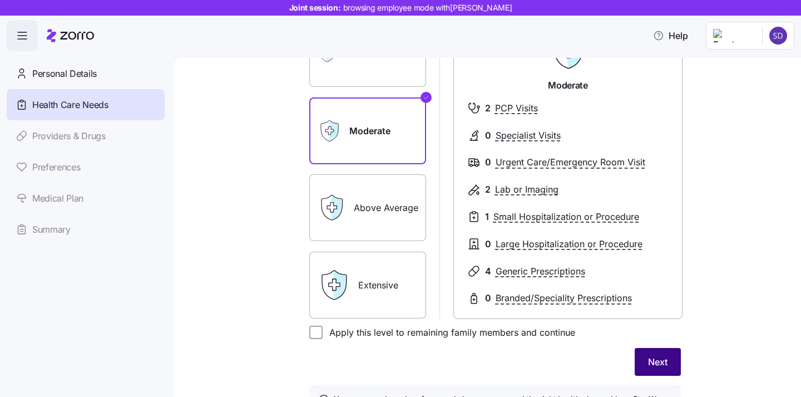
click at [652, 365] on span "Next" at bounding box center [657, 361] width 19 height 13
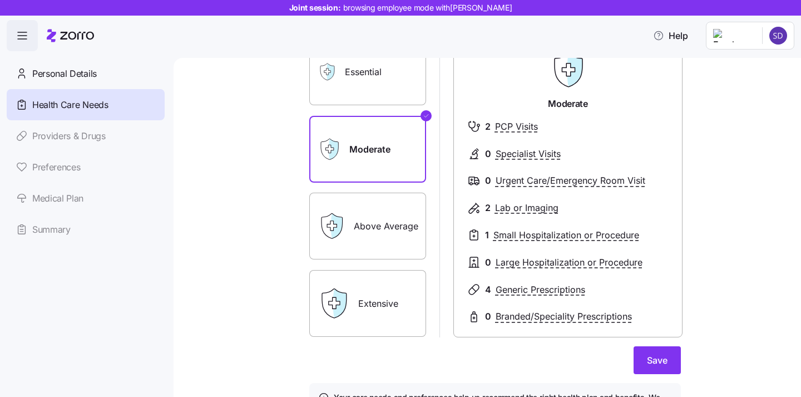
scroll to position [121, 0]
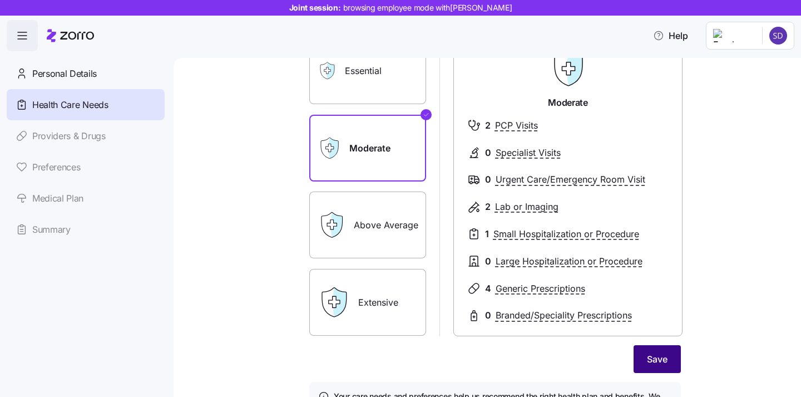
click at [661, 360] on span "Save" at bounding box center [657, 358] width 21 height 13
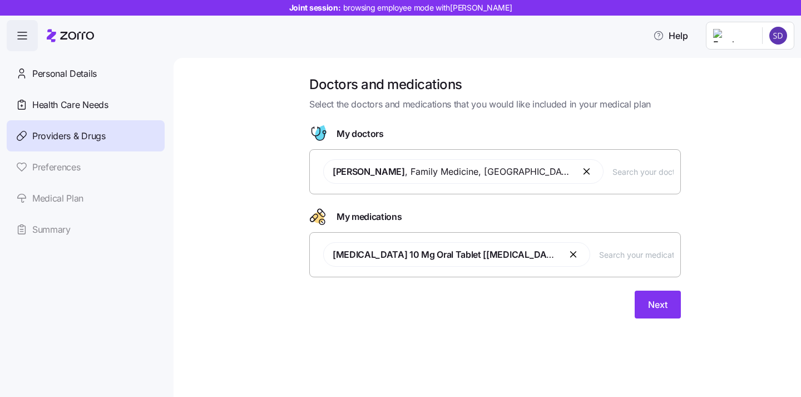
click at [613, 171] on input "text" at bounding box center [643, 171] width 61 height 12
type input "m"
type input "smith"
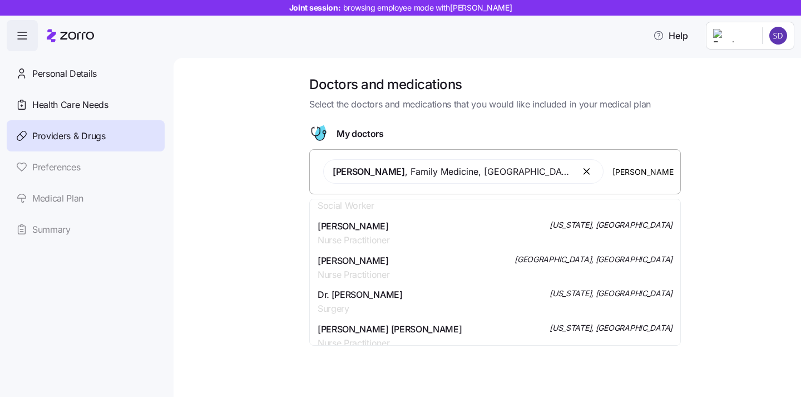
scroll to position [46, 0]
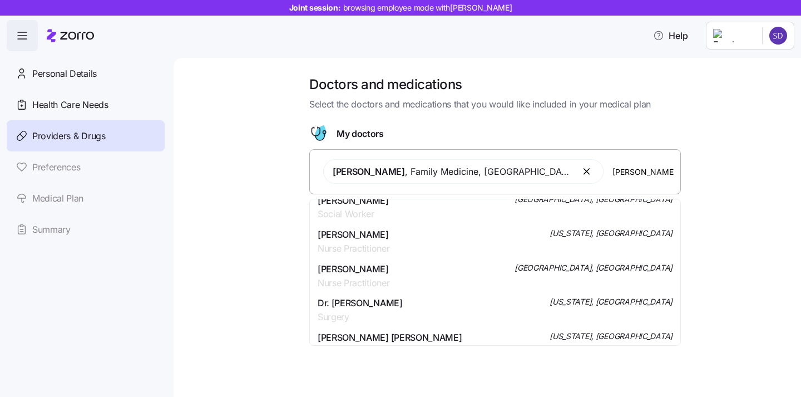
click at [385, 237] on span "Erika Smith" at bounding box center [354, 235] width 72 height 14
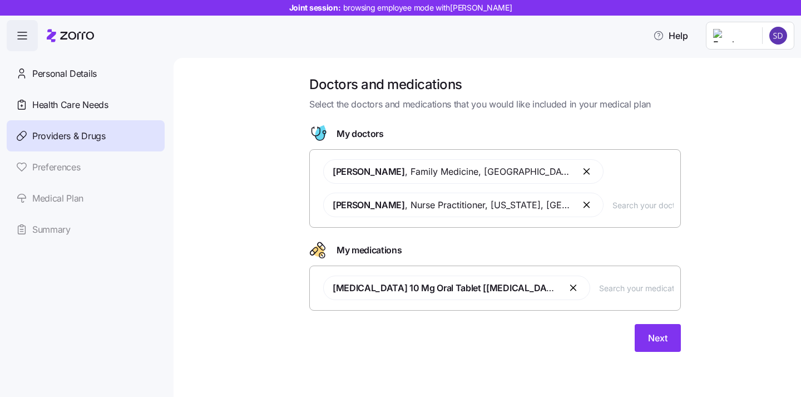
click at [272, 242] on div "Doctors and medications Select the doctors and medications that you would like …" at bounding box center [495, 220] width 581 height 289
click at [656, 337] on span "Next" at bounding box center [657, 337] width 19 height 13
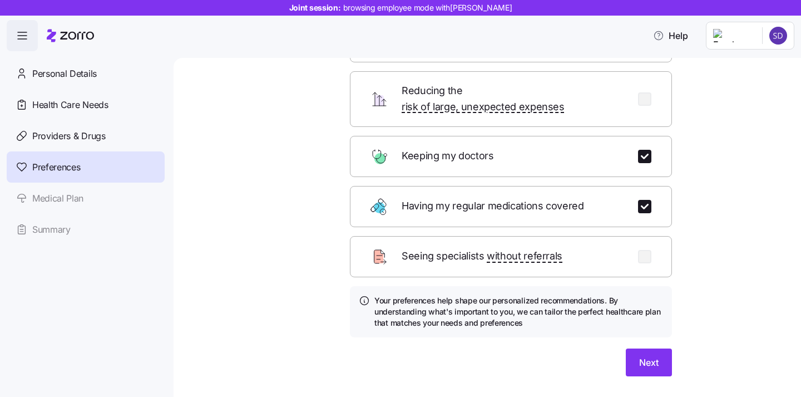
scroll to position [115, 0]
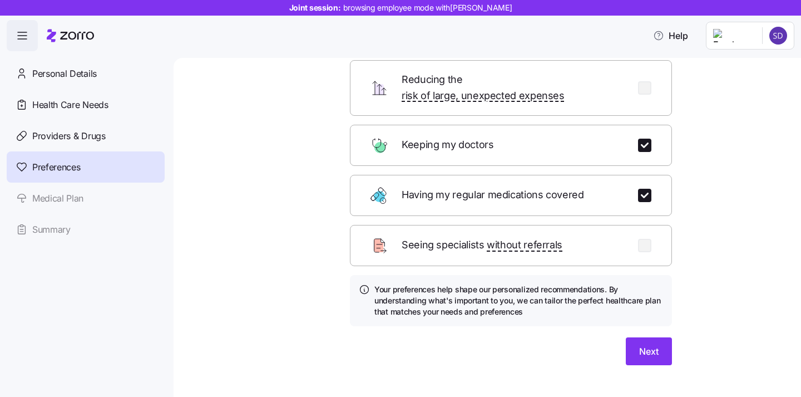
click at [651, 353] on div "Which of these are most important to you? Select up to 3 of the most important …" at bounding box center [511, 169] width 340 height 417
click at [648, 347] on button "Next" at bounding box center [649, 351] width 46 height 28
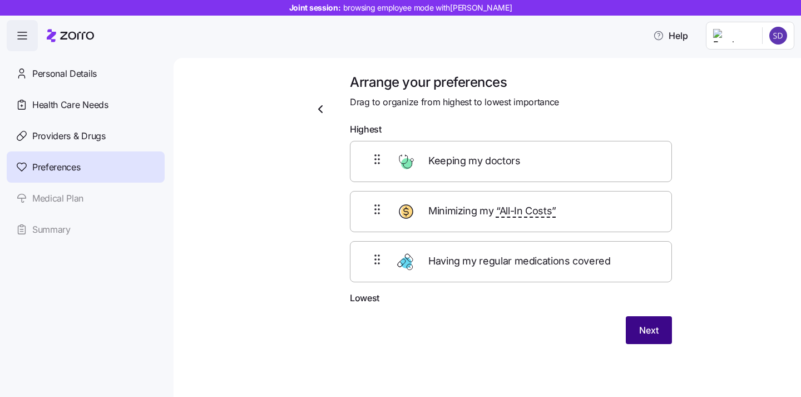
click at [647, 331] on span "Next" at bounding box center [648, 329] width 19 height 13
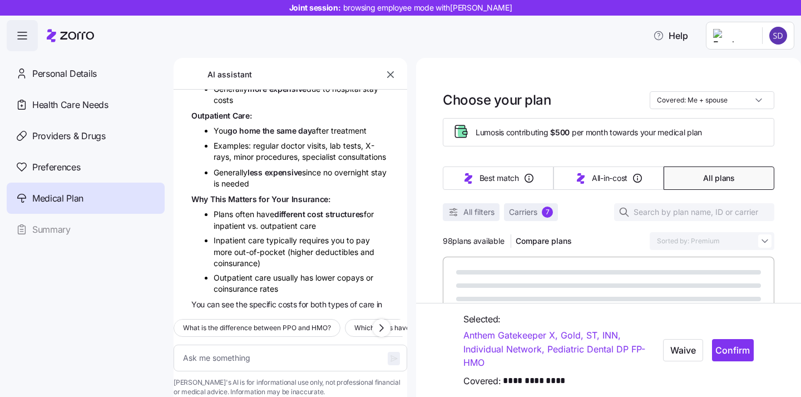
scroll to position [4223, 0]
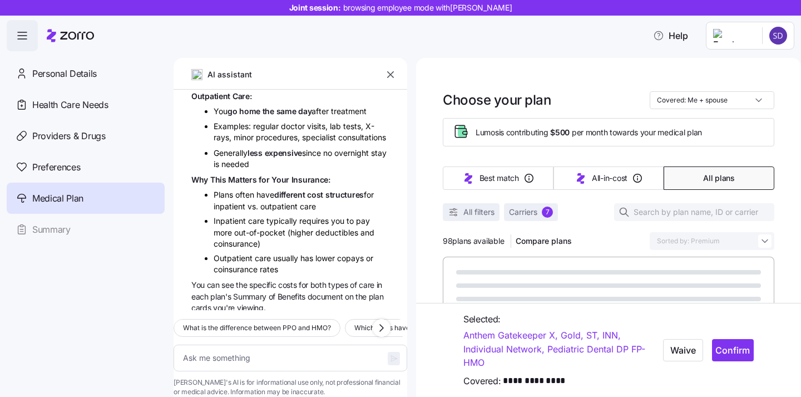
type textarea "x"
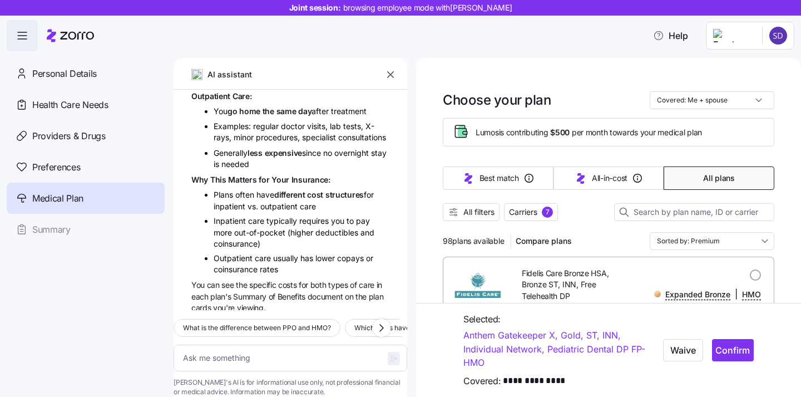
click at [391, 78] on icon "button" at bounding box center [390, 74] width 11 height 11
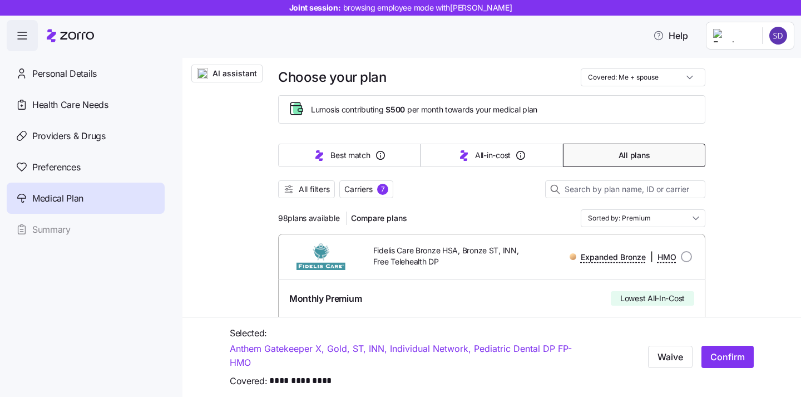
scroll to position [32, 0]
drag, startPoint x: 278, startPoint y: 221, endPoint x: 331, endPoint y: 221, distance: 52.3
click at [331, 221] on span "98 plans available" at bounding box center [308, 217] width 61 height 11
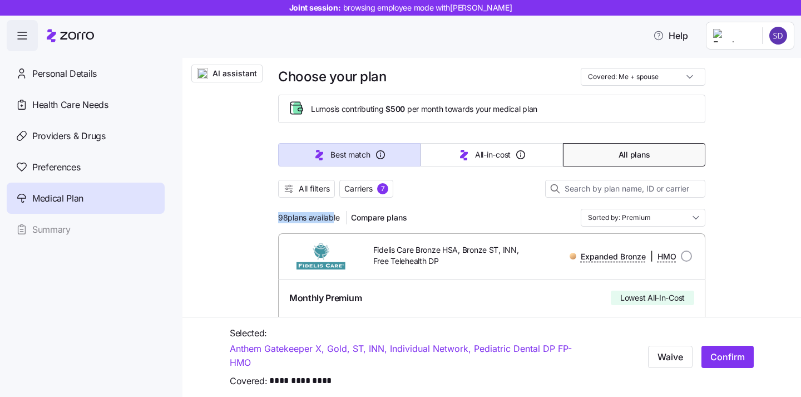
click at [326, 154] on button "Best match" at bounding box center [349, 154] width 142 height 23
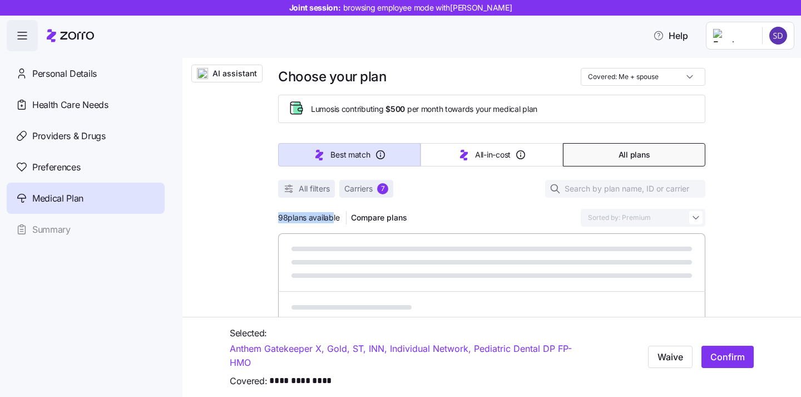
type input "Sorted by: Best match"
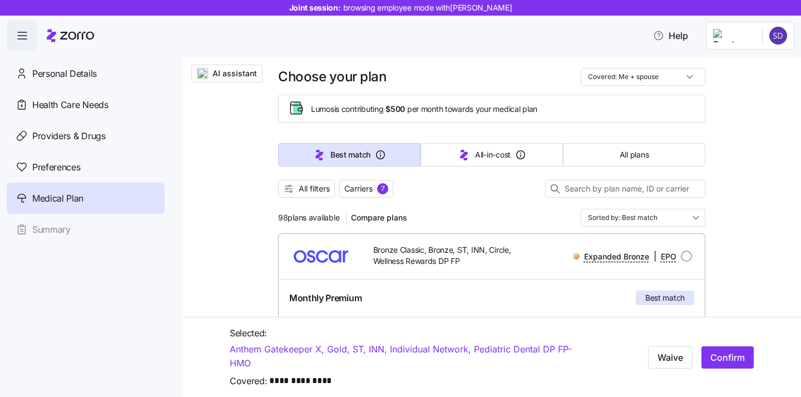
click at [476, 201] on div at bounding box center [491, 203] width 427 height 11
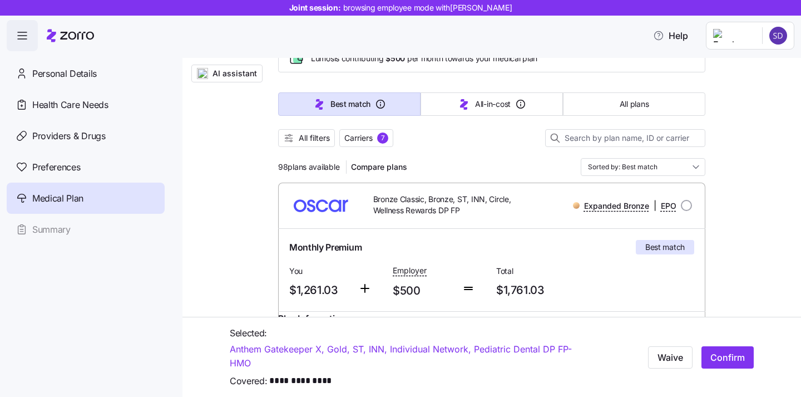
scroll to position [82, 0]
click at [383, 166] on span "Compare plans" at bounding box center [379, 167] width 56 height 11
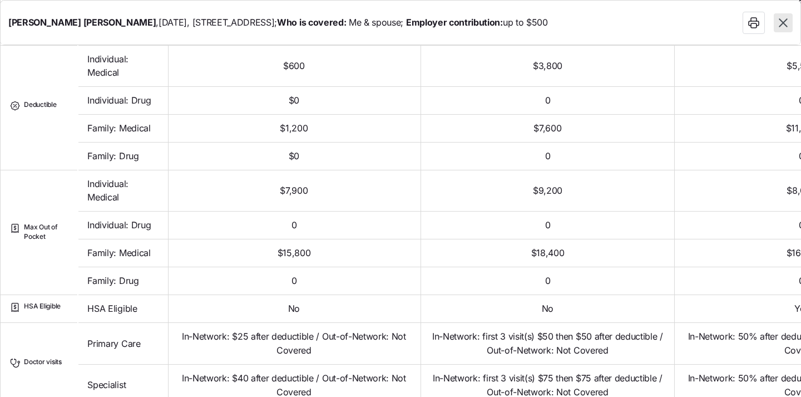
scroll to position [231, 0]
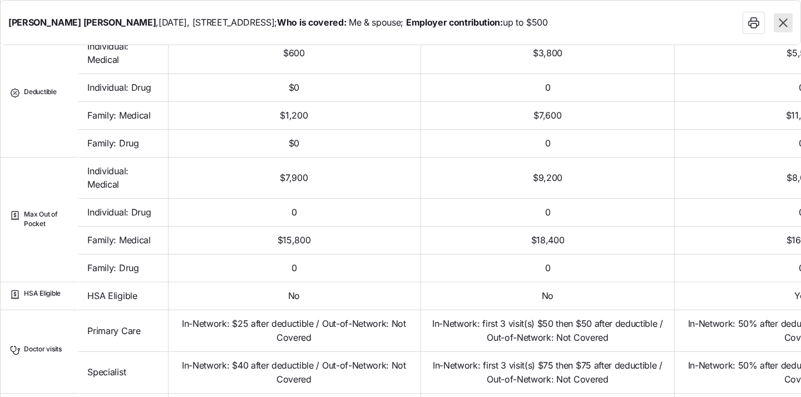
click at [790, 23] on icon "button" at bounding box center [783, 23] width 14 height 14
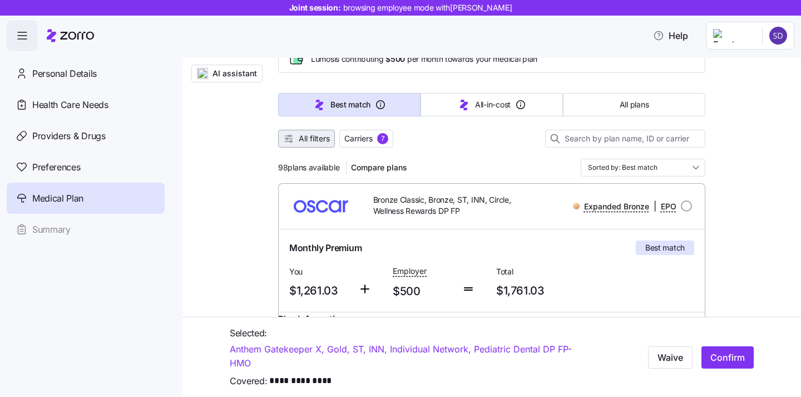
click at [297, 142] on span "All filters" at bounding box center [306, 138] width 47 height 11
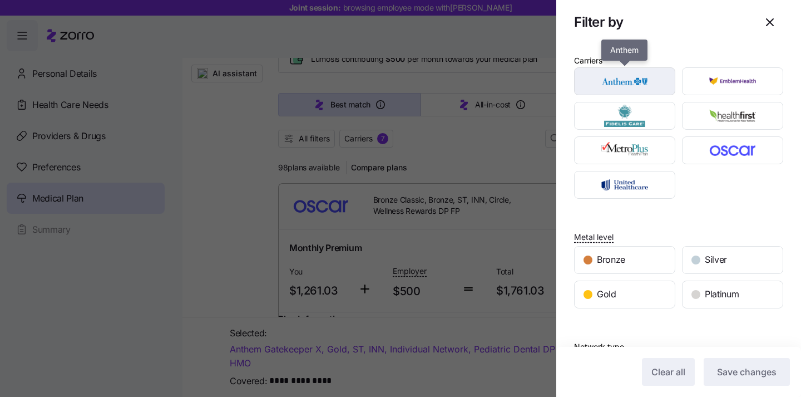
click at [629, 82] on img "button" at bounding box center [625, 81] width 82 height 22
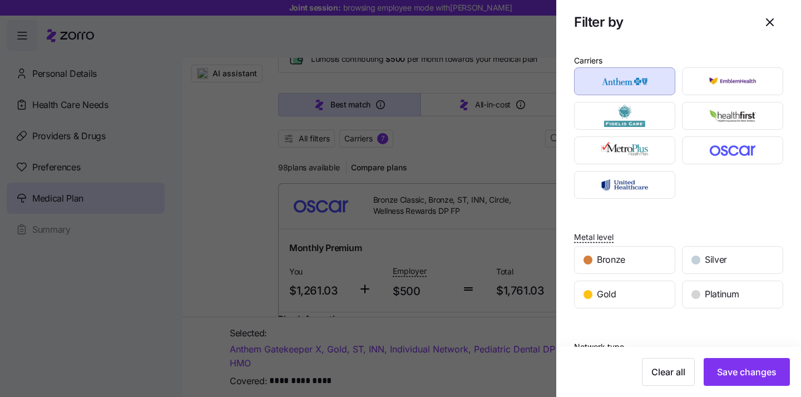
scroll to position [38, 0]
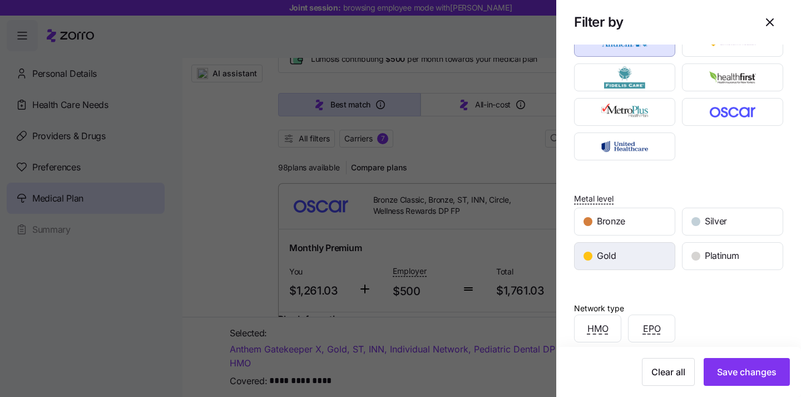
click at [623, 253] on div "Gold" at bounding box center [625, 256] width 100 height 27
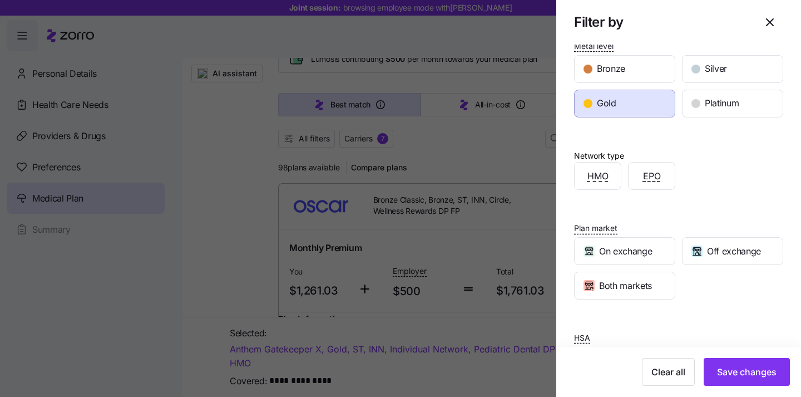
scroll to position [237, 0]
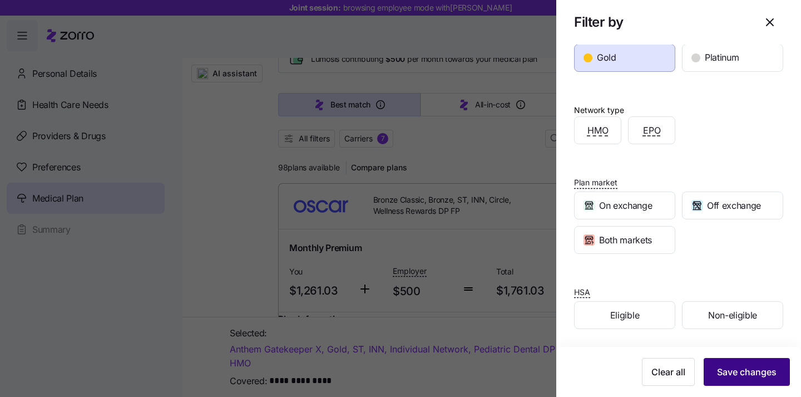
click at [720, 374] on span "Save changes" at bounding box center [747, 371] width 60 height 13
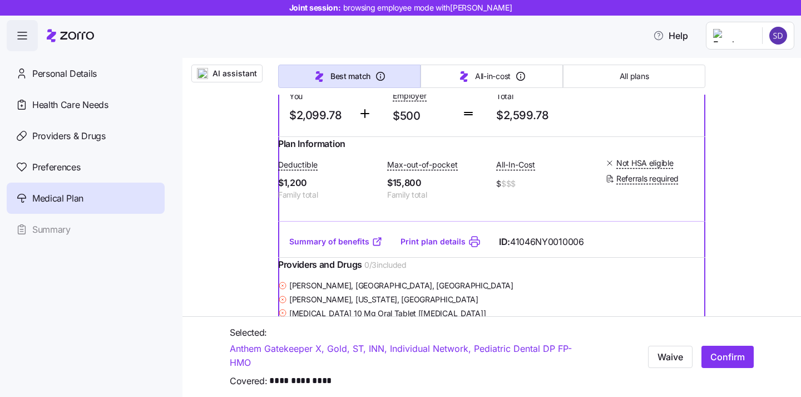
scroll to position [306, 0]
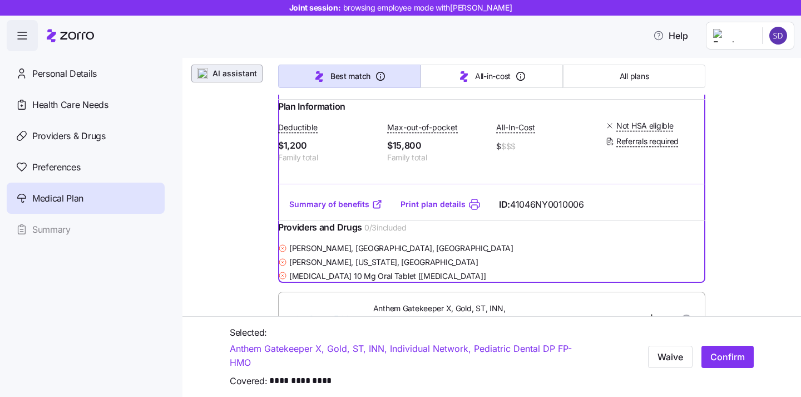
click at [214, 77] on span "AI assistant" at bounding box center [235, 73] width 45 height 11
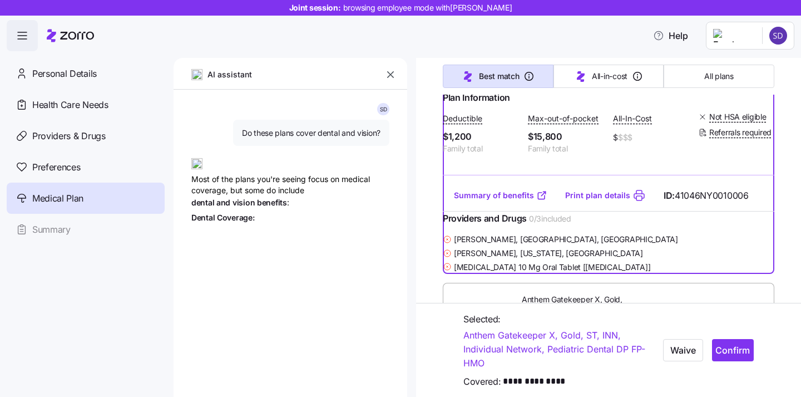
type textarea "x"
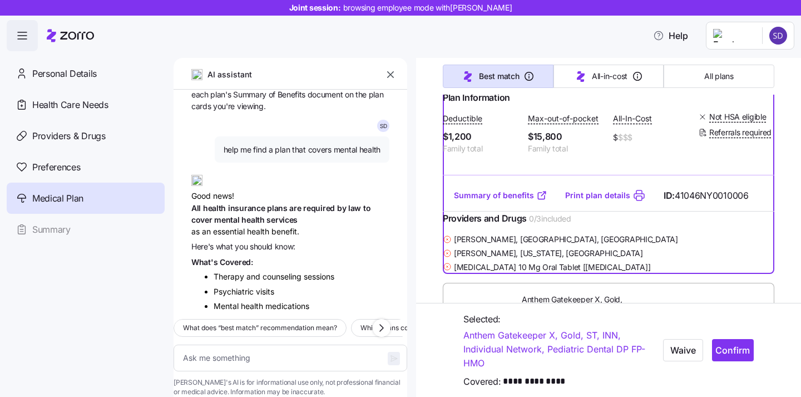
scroll to position [2455, 0]
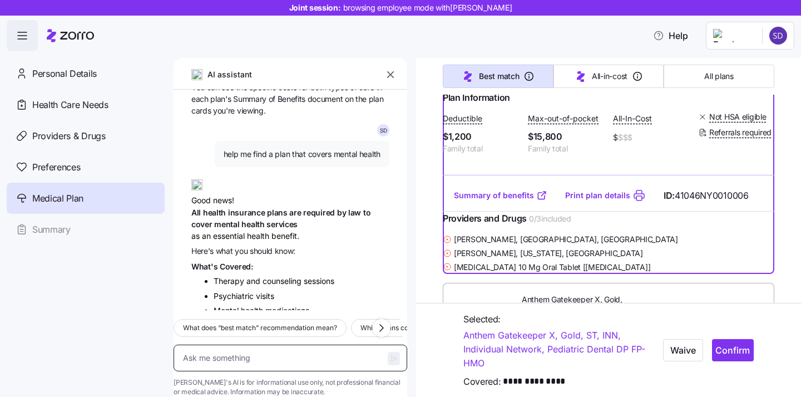
click at [300, 347] on textarea at bounding box center [291, 357] width 234 height 27
type textarea "m"
type textarea "x"
type textarea "my"
type textarea "x"
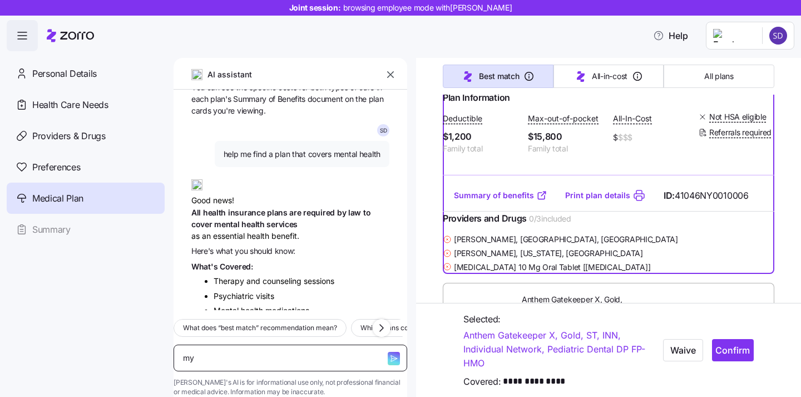
type textarea "my"
type textarea "x"
type textarea "my w"
type textarea "x"
type textarea "my wi"
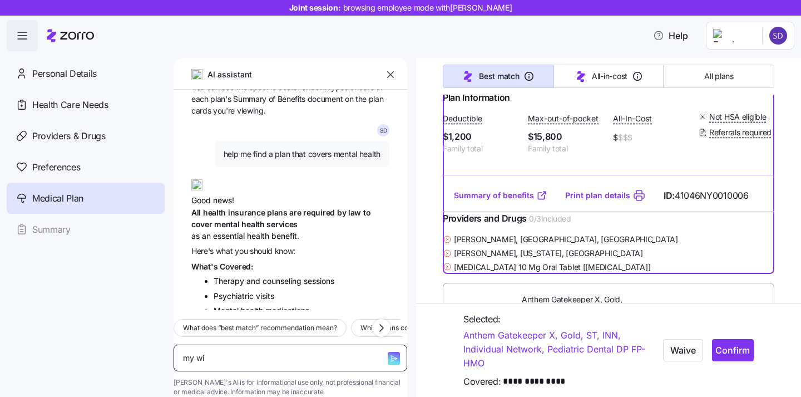
type textarea "x"
type textarea "my wif"
type textarea "x"
type textarea "my wife"
type textarea "x"
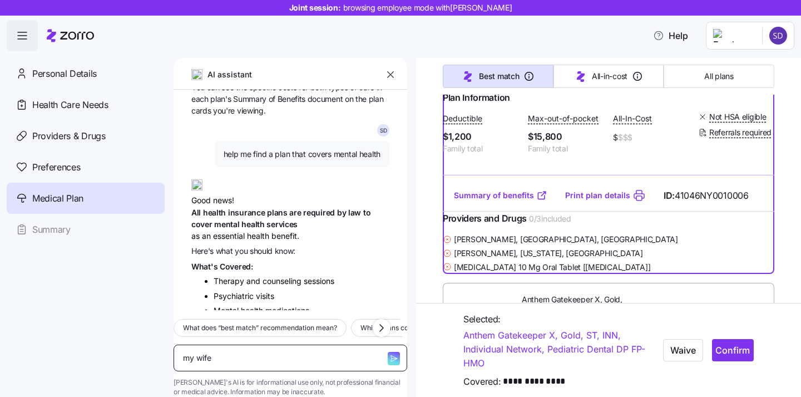
type textarea "my wife"
type textarea "x"
type textarea "my wife i"
type textarea "x"
type textarea "my wife id"
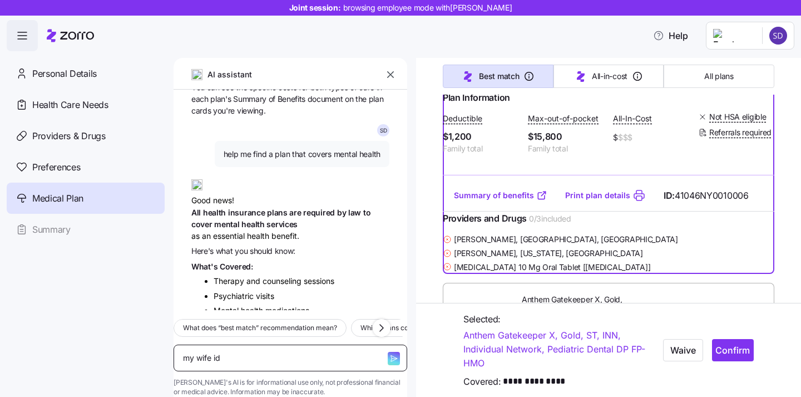
type textarea "x"
type textarea "my wife id"
type textarea "x"
type textarea "my wife id"
type textarea "x"
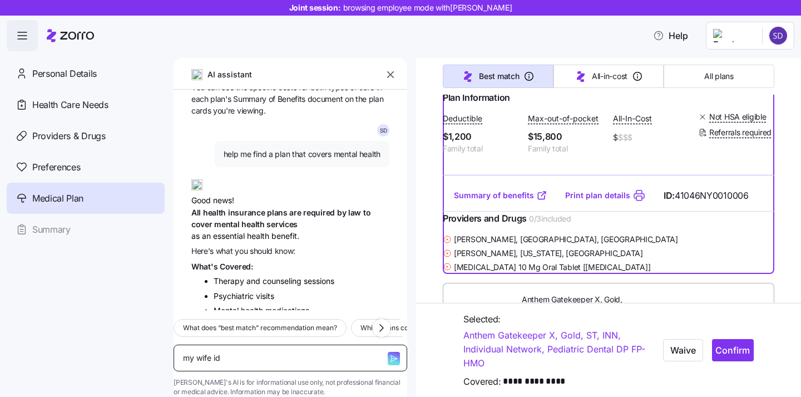
type textarea "my wife ids"
type textarea "x"
type textarea "my wife id"
type textarea "x"
type textarea "my wife i"
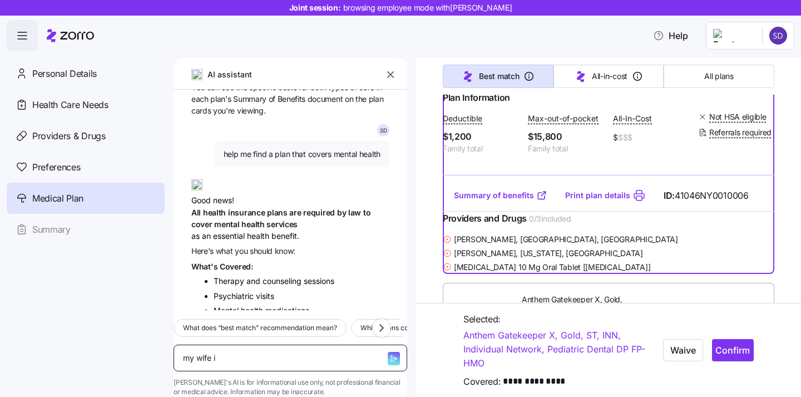
type textarea "x"
type textarea "my wife is"
type textarea "x"
type textarea "my wife is"
type textarea "x"
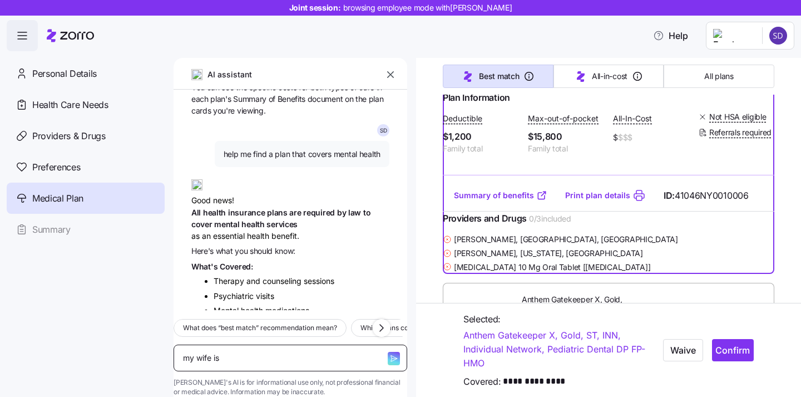
type textarea "my wife is p"
type textarea "x"
type textarea "my wife is pt"
type textarea "x"
type textarea "my wife is p"
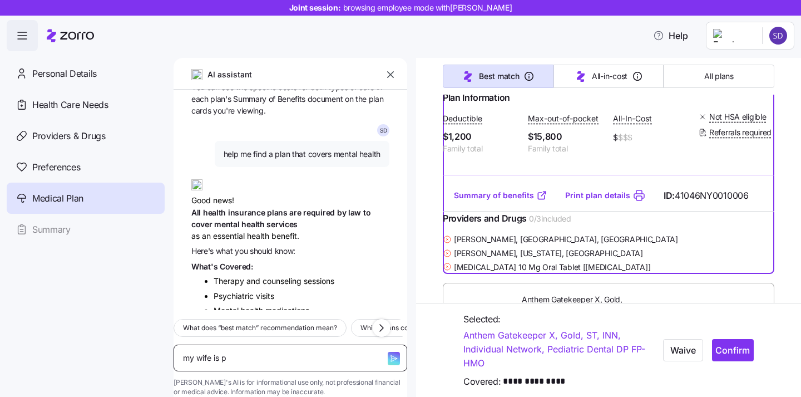
type textarea "x"
type textarea "my wife is pr"
type textarea "x"
type textarea "my wife is pre"
type textarea "x"
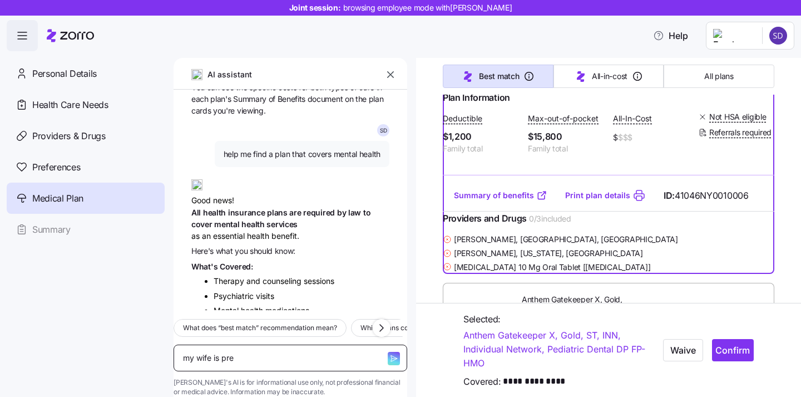
type textarea "my wife is preg"
type textarea "x"
type textarea "my wife is pregn"
type textarea "x"
type textarea "my wife is pregna"
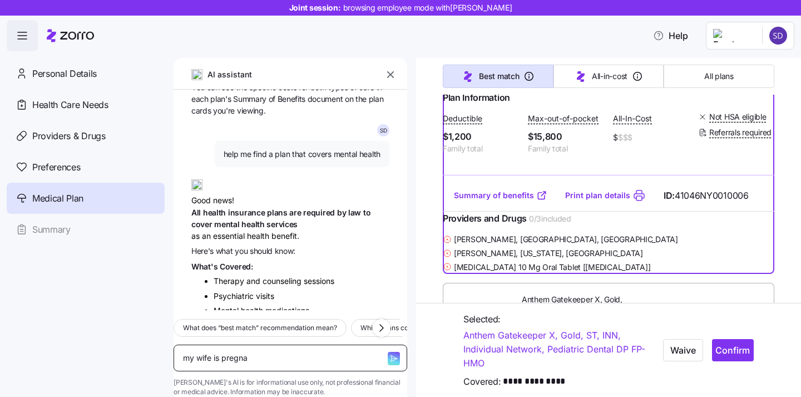
type textarea "x"
type textarea "my wife is pregnan"
type textarea "x"
type textarea "my wife is pregnant"
type textarea "x"
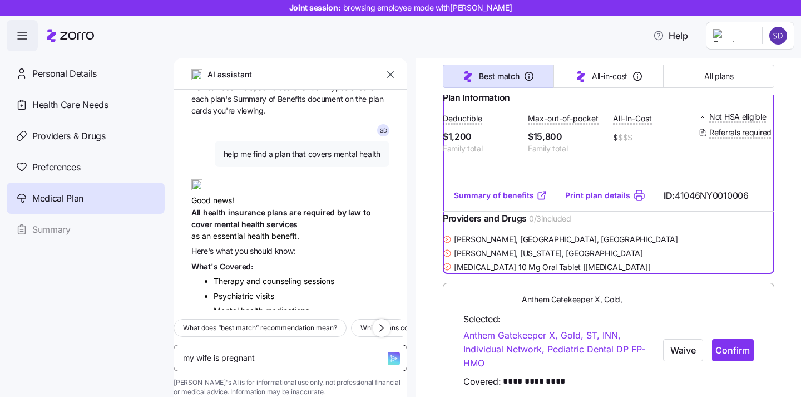
type textarea "my wife is pregnant"
type textarea "x"
type textarea "my wife is pregnant h"
type textarea "x"
type textarea "my wife is pregnant he"
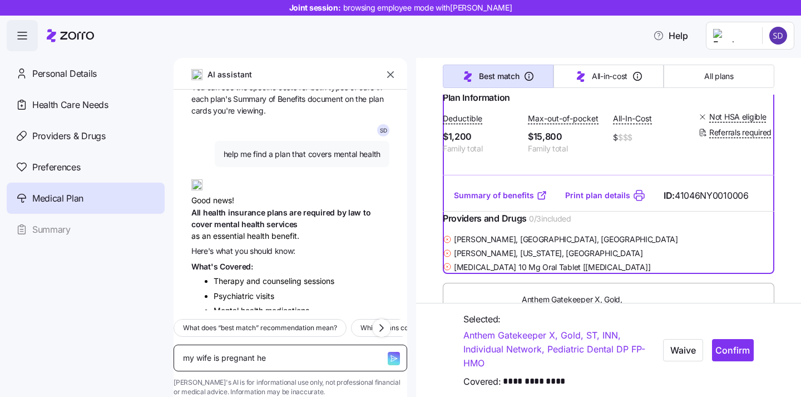
type textarea "x"
type textarea "my wife is pregnant hel"
type textarea "x"
type textarea "my wife is pregnant help"
type textarea "x"
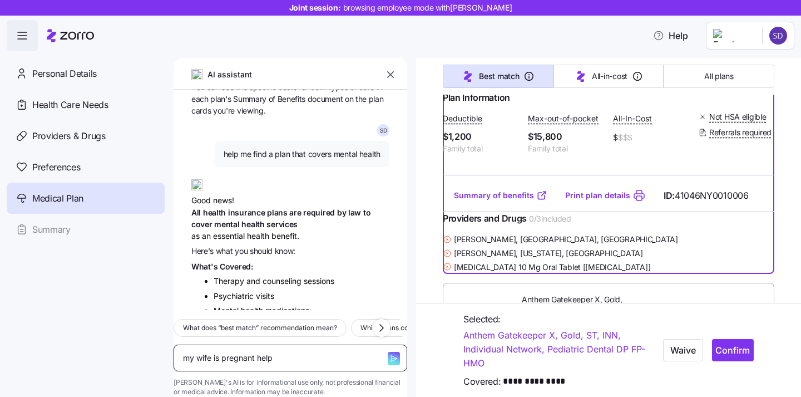
type textarea "my wife is pregnant help"
type textarea "x"
type textarea "my wife is pregnant help me"
type textarea "x"
type textarea "my wife is pregnant help me"
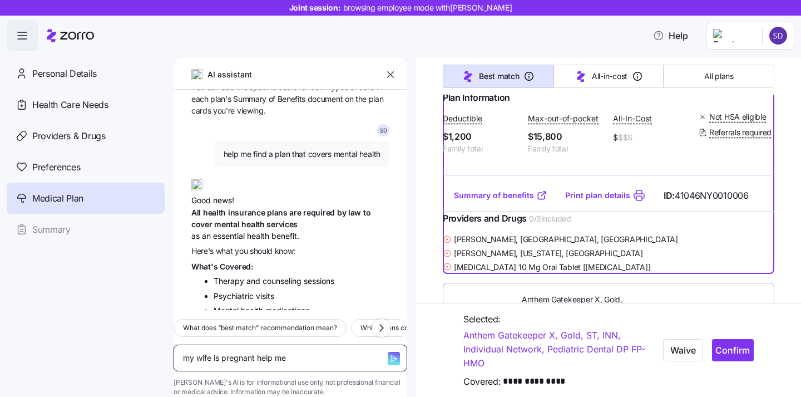
type textarea "x"
type textarea "my wife is pregnant help me f"
type textarea "x"
type textarea "my wife is pregnant help me fi"
type textarea "x"
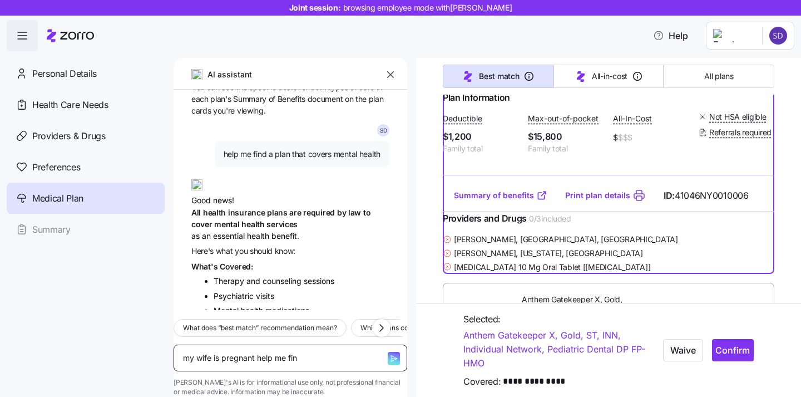
type textarea "my wife is pregnant help me find"
type textarea "x"
type textarea "my wife is pregnant help me find"
type textarea "x"
type textarea "my wife is pregnant help me find th"
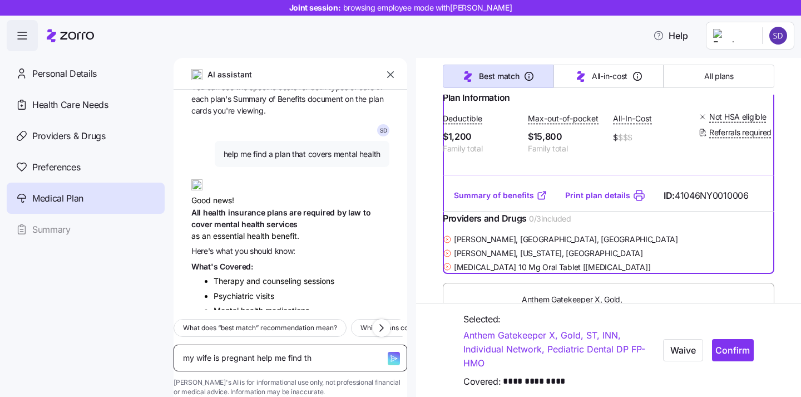
type textarea "x"
type textarea "my wife is pregnant help me find the"
type textarea "x"
type textarea "my wife is pregnant help me find the r"
type textarea "x"
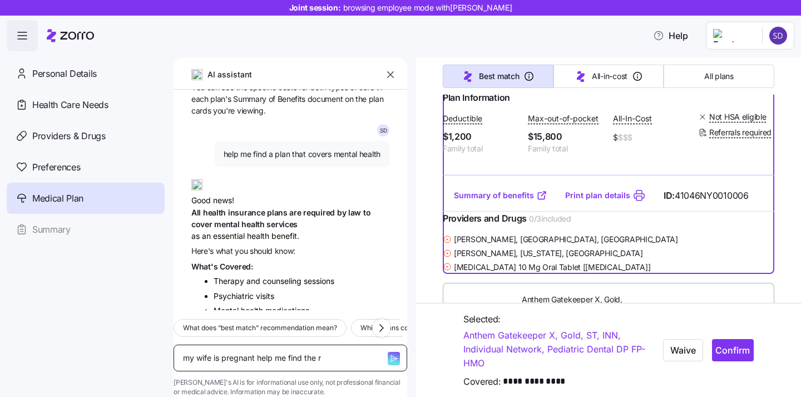
type textarea "my wife is pregnant help me find the ri"
type textarea "x"
type textarea "my wife is pregnant help me find the rig"
type textarea "x"
type textarea "my wife is pregnant help me find the right"
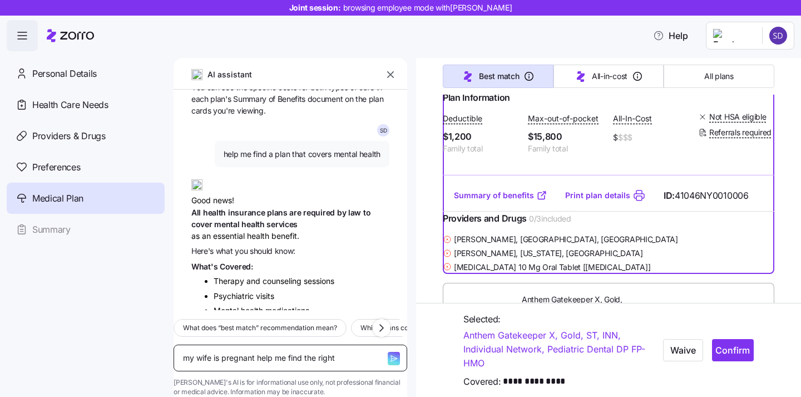
type textarea "x"
type textarea "my wife is pregnant help me find the right"
type textarea "x"
type textarea "my wife is pregnant help me find the right p"
type textarea "x"
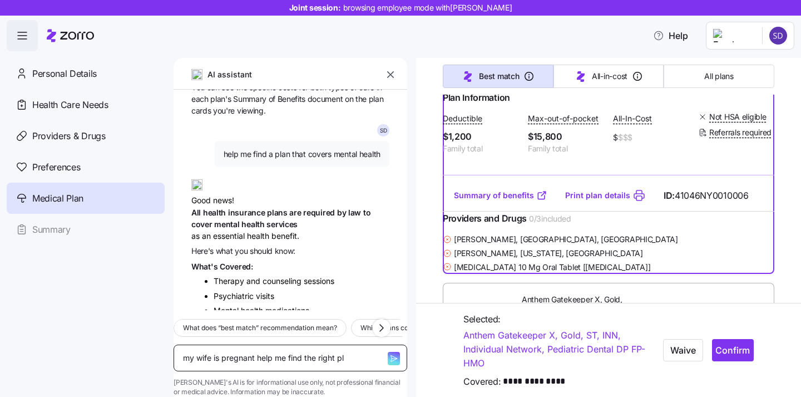
type textarea "my wife is pregnant help me find the right pla"
type textarea "x"
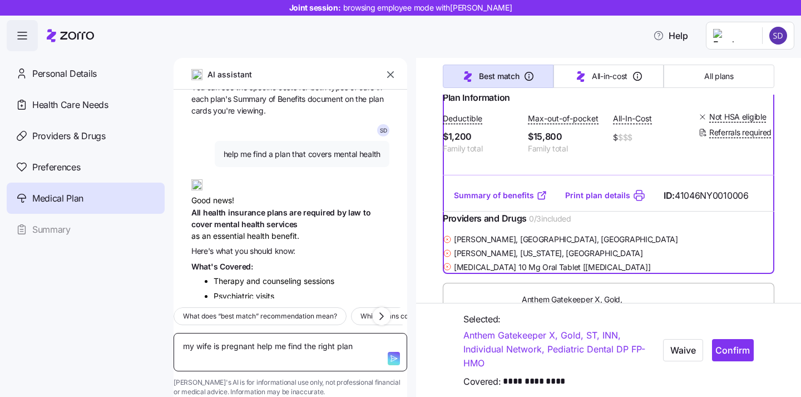
type textarea "my wife is pregnant help me find the right plan"
type textarea "x"
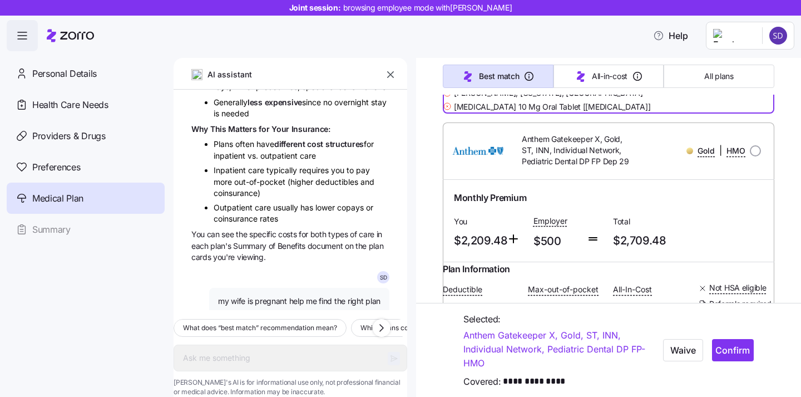
scroll to position [512, 0]
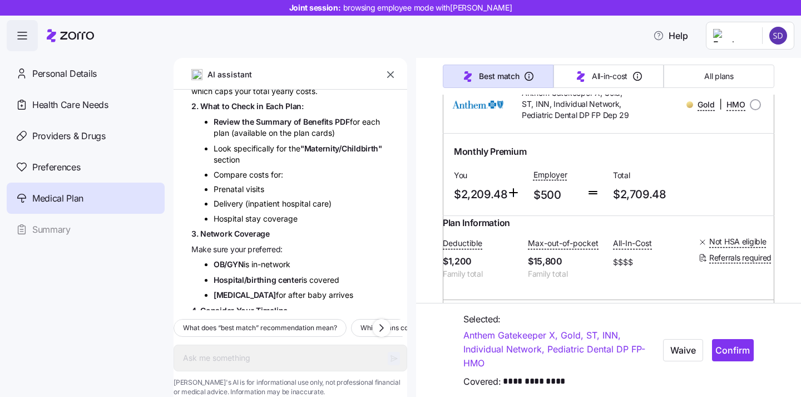
type textarea "x"
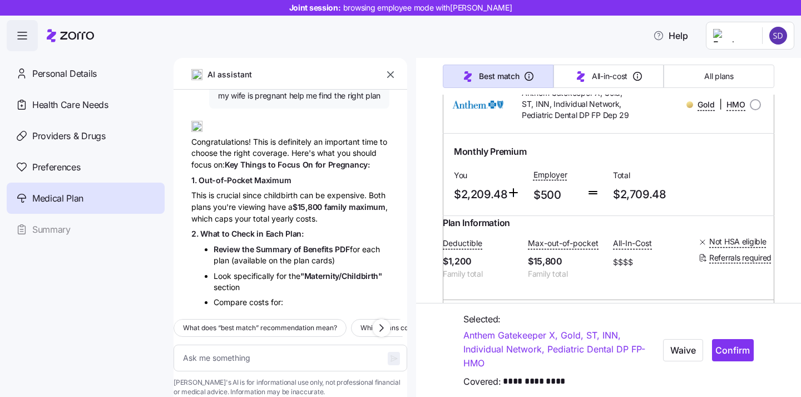
scroll to position [4458, 0]
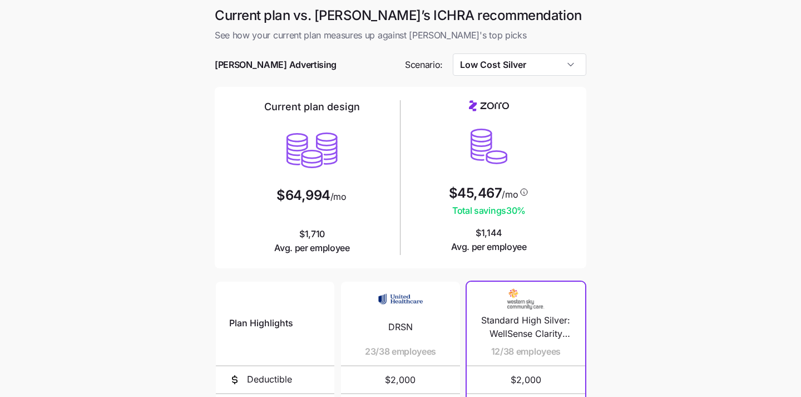
scroll to position [1, 0]
click at [558, 70] on input "Low Cost Silver" at bounding box center [520, 64] width 134 height 22
